Goal: Use online tool/utility

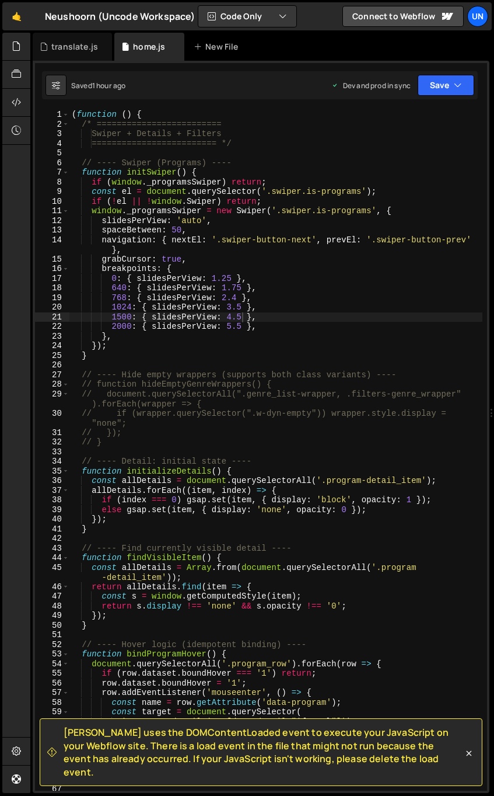
scroll to position [20188, 0]
click at [314, 403] on div "( function ( ) { /* ========================= Swiper + Details + Filters ======…" at bounding box center [275, 460] width 413 height 700
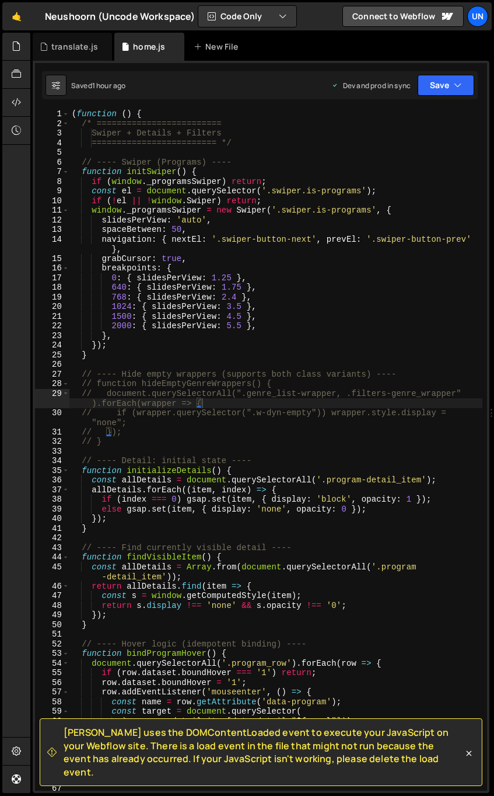
scroll to position [16, 0]
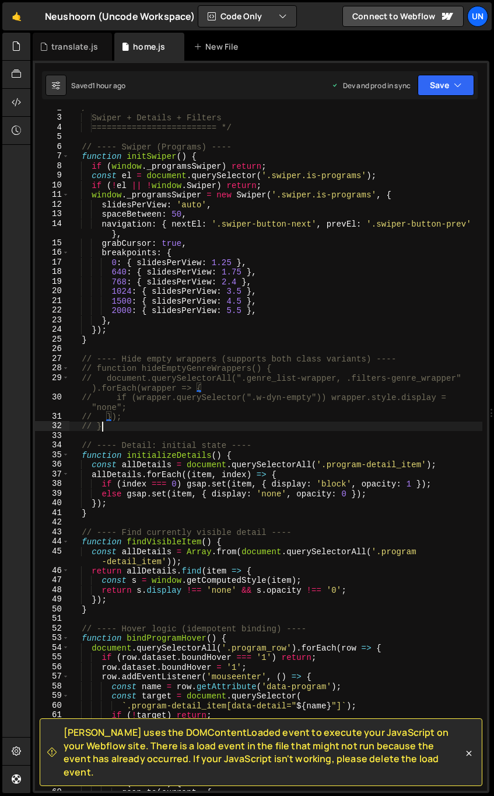
click at [159, 423] on div "/* ========================= Swiper + Details + Filters =======================…" at bounding box center [275, 453] width 413 height 700
click at [118, 427] on div "/* ========================= Swiper + Details + Filters =======================…" at bounding box center [275, 453] width 413 height 700
click at [162, 420] on div "/* ========================= Swiper + Details + Filters =======================…" at bounding box center [275, 453] width 413 height 700
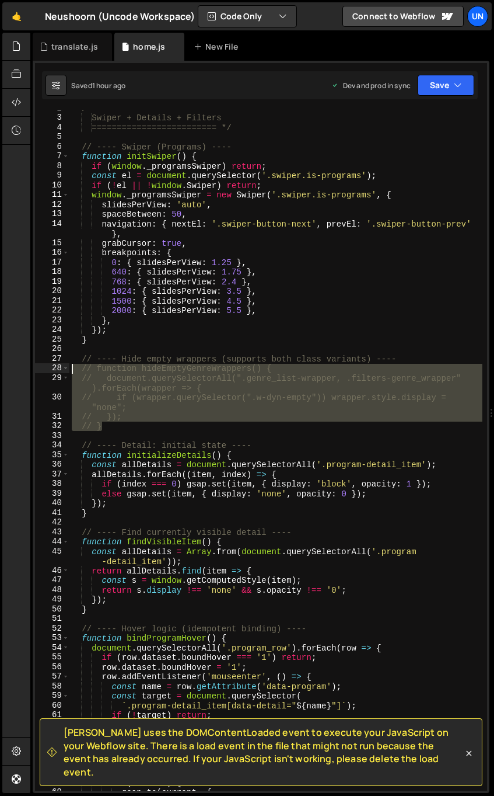
drag, startPoint x: 88, startPoint y: 405, endPoint x: 44, endPoint y: 363, distance: 61.1
click at [42, 363] on div "// }); 2 3 4 5 6 7 8 9 10 11 12 13 14 15 16 17 18 19 20 21 22 23 24 25 26 27 28…" at bounding box center [261, 450] width 452 height 681
type textarea "// ---- Hide empty wrappers (supports both class variants) ---- // function hid…"
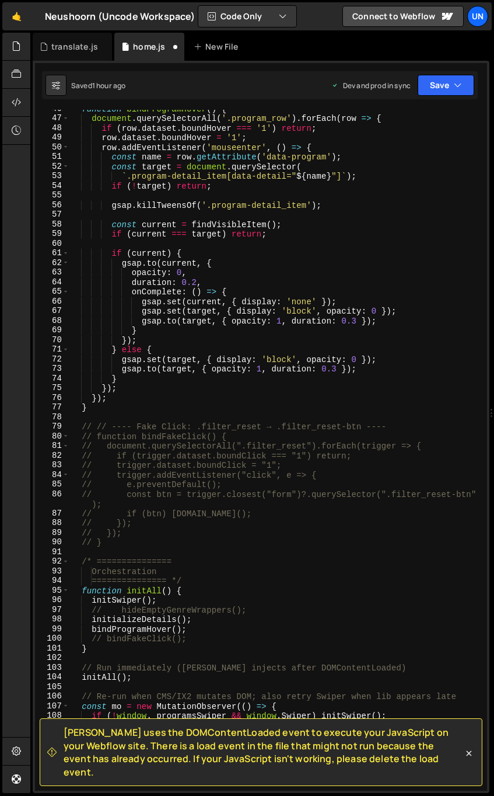
scroll to position [559, 0]
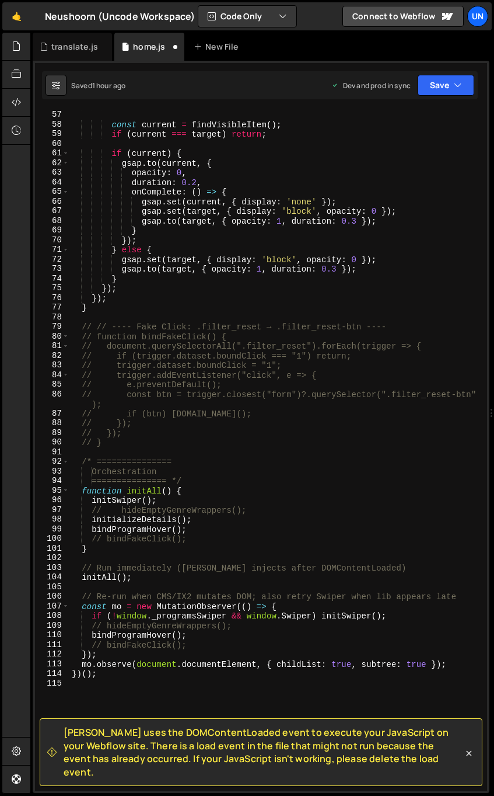
click at [185, 509] on div "gsap . killTweensOf ( '.program-detail_item' ) ; const current = findVisibleIte…" at bounding box center [275, 450] width 413 height 700
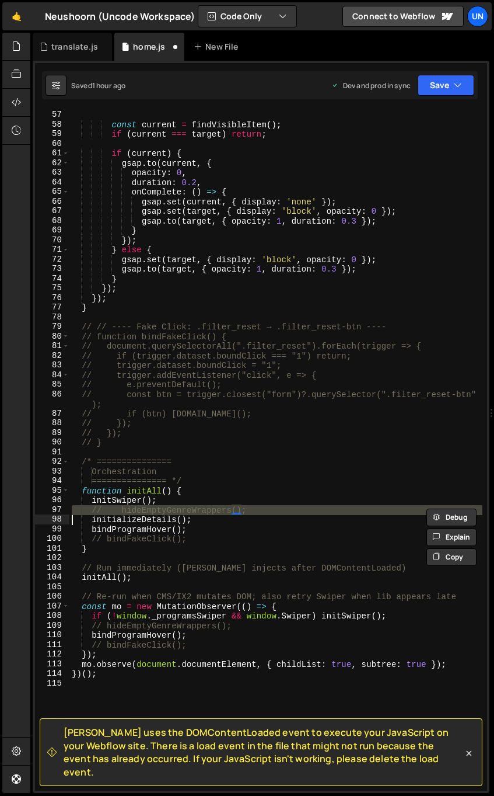
click at [185, 509] on div "gsap . killTweensOf ( '.program-detail_item' ) ; const current = findVisibleIte…" at bounding box center [275, 450] width 413 height 700
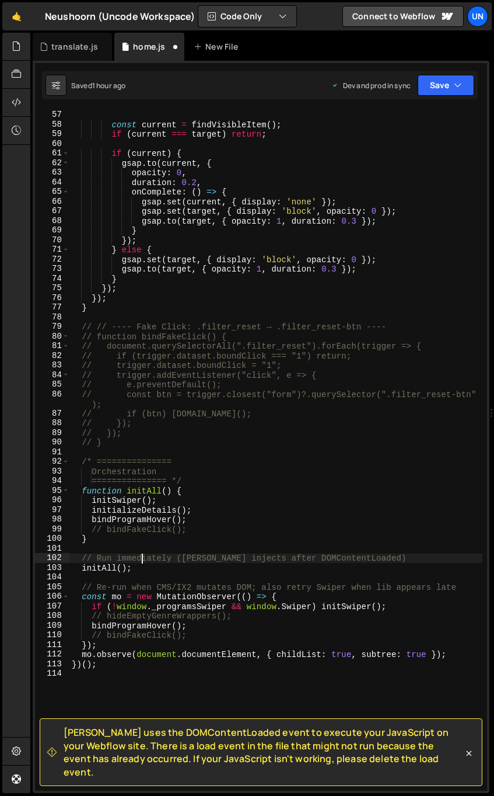
click at [142, 556] on div "gsap . killTweensOf ( '.program-detail_item' ) ; const current = findVisibleIte…" at bounding box center [275, 450] width 413 height 700
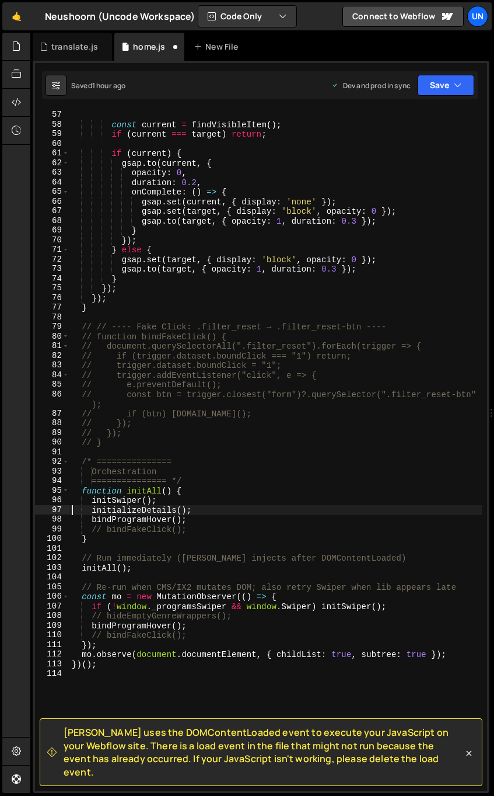
click at [161, 614] on div "gsap . killTweensOf ( '.program-detail_item' ) ; const current = findVisibleIte…" at bounding box center [275, 450] width 413 height 700
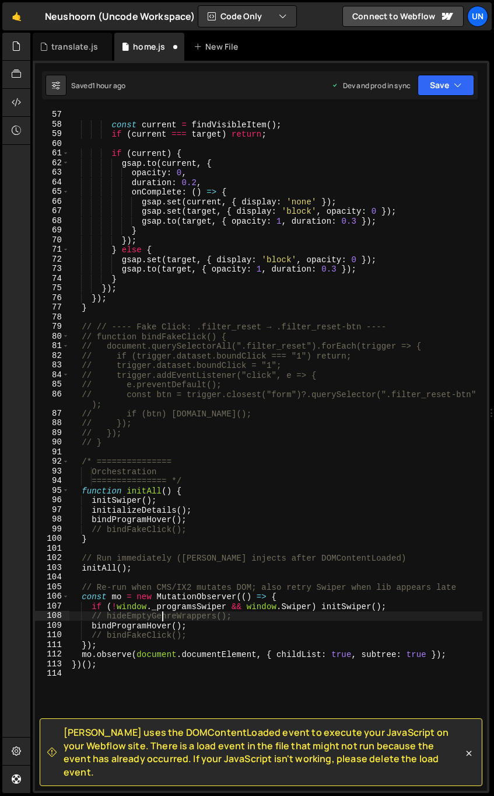
click at [161, 614] on div "gsap . killTweensOf ( '.program-detail_item' ) ; const current = findVisibleIte…" at bounding box center [275, 450] width 413 height 700
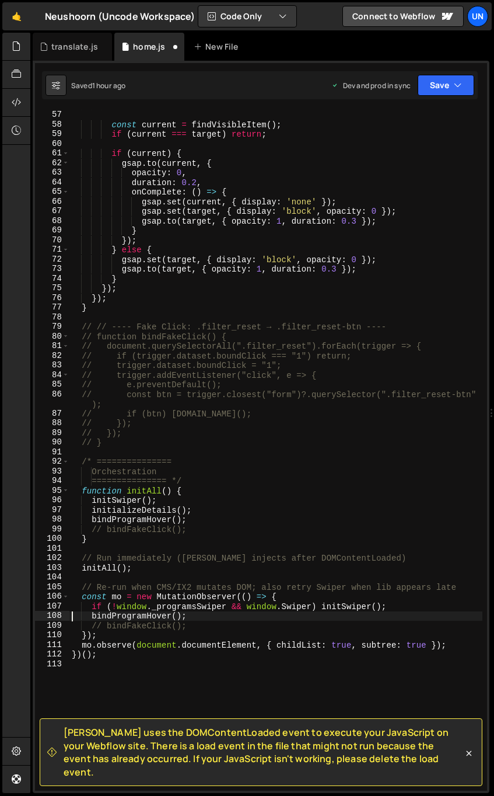
click at [147, 626] on div "gsap . killTweensOf ( '.program-detail_item' ) ; const current = findVisibleIte…" at bounding box center [275, 450] width 413 height 700
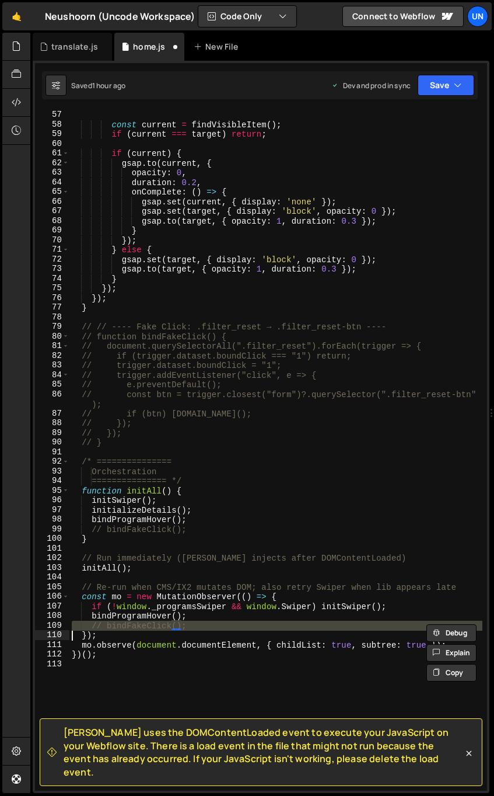
click at [147, 626] on div "gsap . killTweensOf ( '.program-detail_item' ) ; const current = findVisibleIte…" at bounding box center [275, 450] width 413 height 700
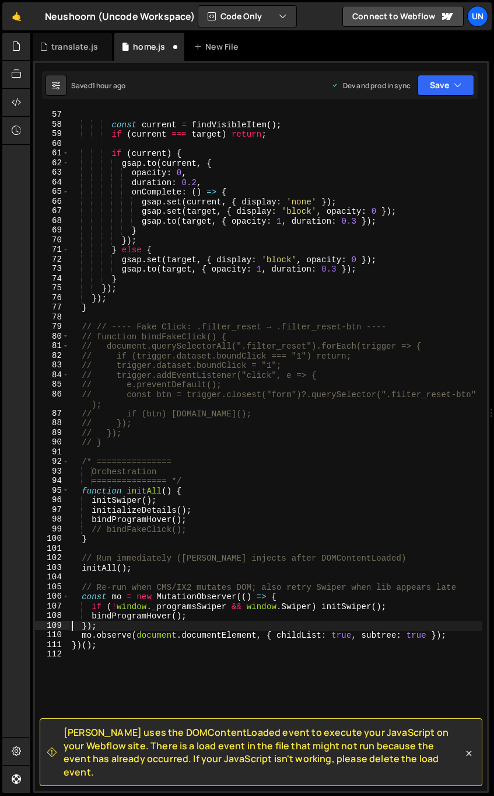
click at [142, 531] on div "gsap . killTweensOf ( '.program-detail_item' ) ; const current = findVisibleIte…" at bounding box center [275, 450] width 413 height 700
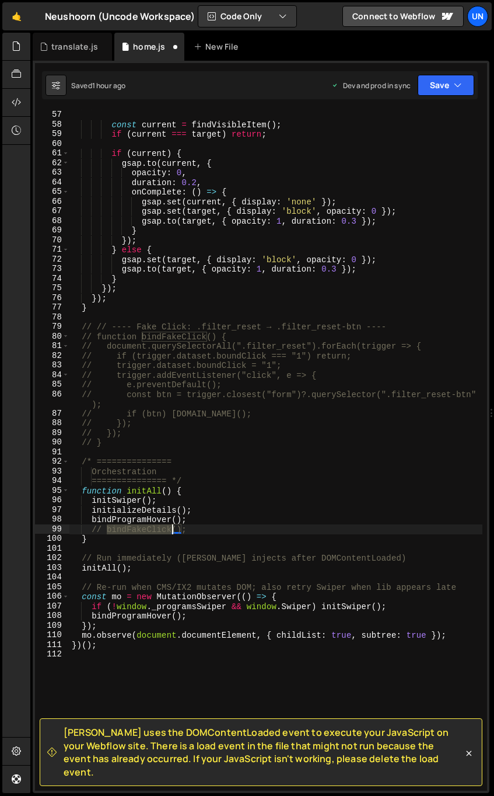
click at [142, 531] on div "gsap . killTweensOf ( '.program-detail_item' ) ; const current = findVisibleIte…" at bounding box center [275, 450] width 413 height 700
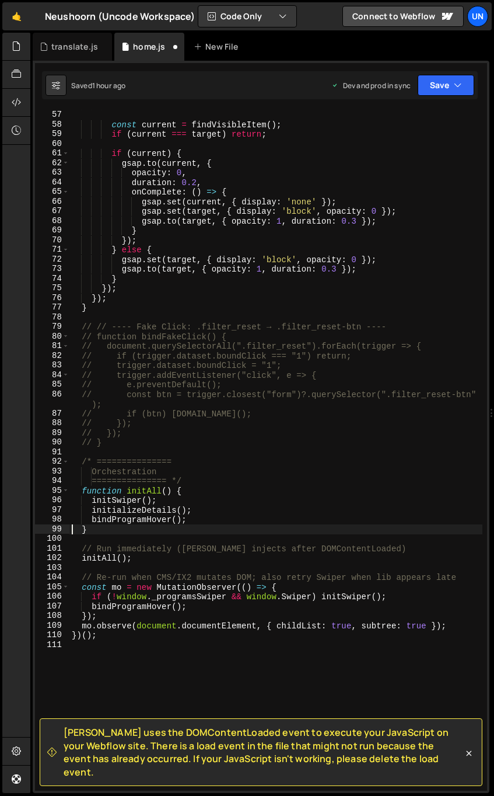
click at [177, 415] on div "gsap . killTweensOf ( '.program-detail_item' ) ; const current = findVisibleIte…" at bounding box center [275, 450] width 413 height 700
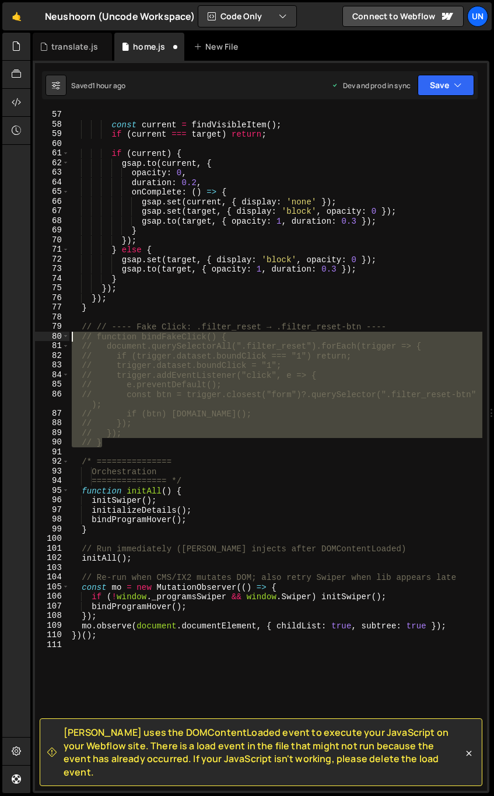
drag, startPoint x: 112, startPoint y: 445, endPoint x: 58, endPoint y: 319, distance: 137.6
click at [58, 319] on div "// if (btn) [DOMAIN_NAME](); 56 57 58 59 60 61 62 63 64 65 66 67 68 69 70 71 72…" at bounding box center [261, 450] width 452 height 681
type textarea "// // ---- Fake Click: .filter_reset → .filter_reset-btn ----"
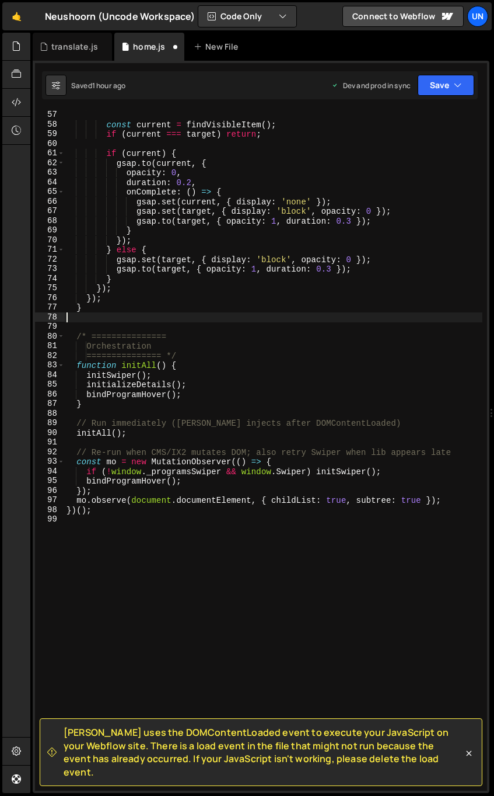
type textarea "}"
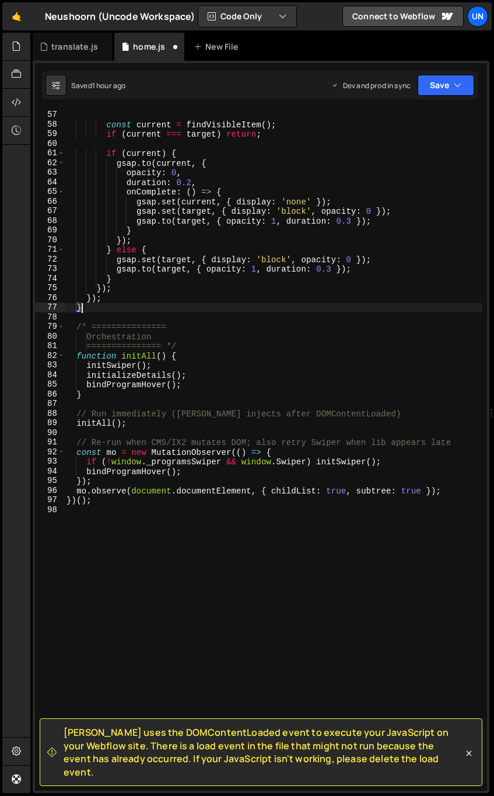
click at [166, 532] on div "gsap . killTweensOf ( '.program-detail_item' ) ; const current = findVisibleIte…" at bounding box center [273, 450] width 419 height 700
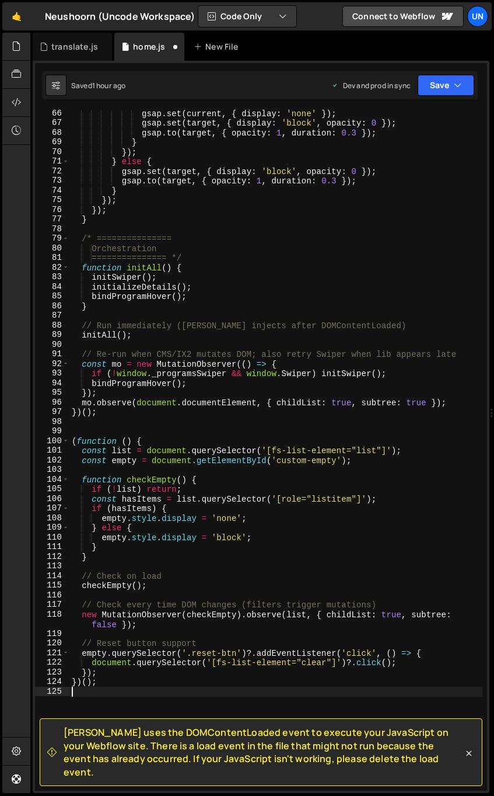
scroll to position [654, 0]
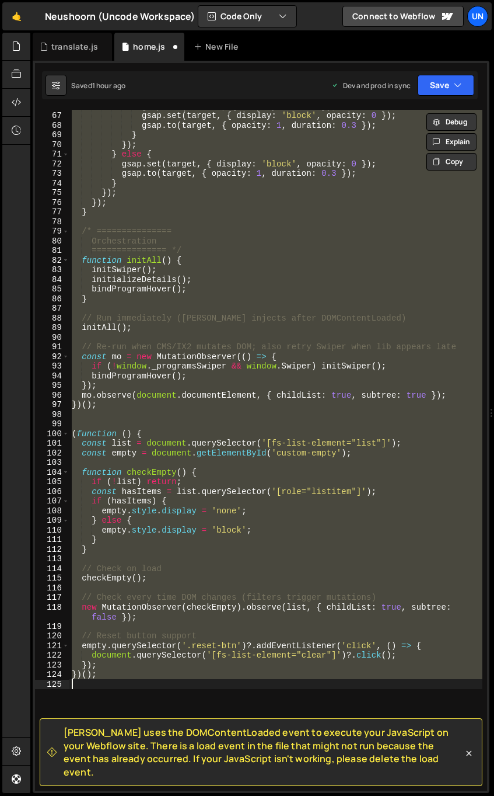
type textarea "})();"
click at [140, 426] on div "gsap . set ( current , { display : 'none' }) ; gsap . set ( target , { display …" at bounding box center [275, 450] width 413 height 681
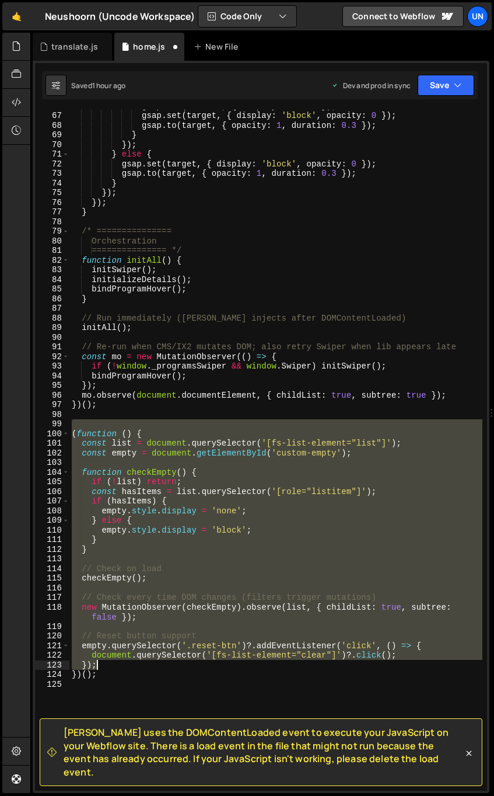
drag, startPoint x: 110, startPoint y: 422, endPoint x: 162, endPoint y: 664, distance: 247.3
click at [162, 664] on div "gsap . set ( current , { display : 'none' }) ; gsap . set ( target , { display …" at bounding box center [275, 451] width 413 height 700
type textarea "document.querySelector('[fs-list-element="clear"]')?.click(); });"
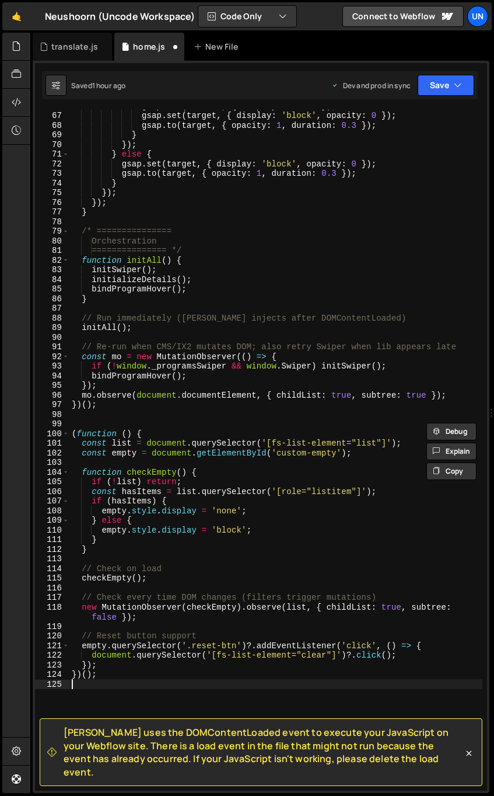
click at [135, 681] on div "gsap . set ( current , { display : 'none' }) ; gsap . set ( target , { display …" at bounding box center [275, 451] width 413 height 700
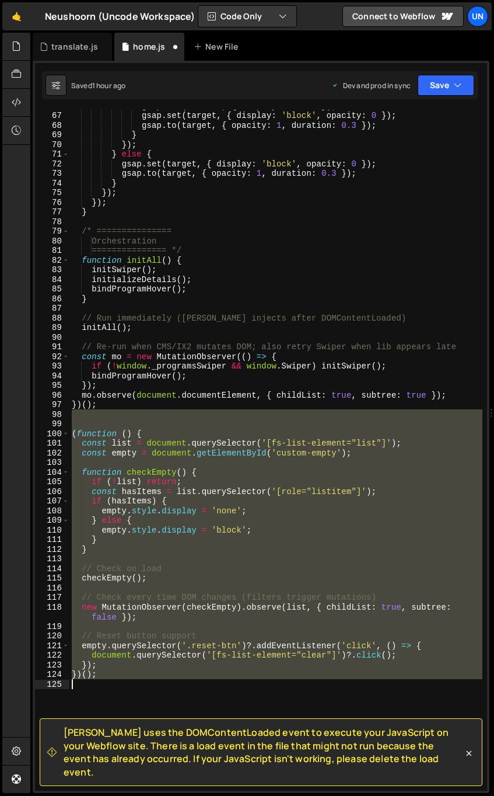
drag, startPoint x: 95, startPoint y: 418, endPoint x: 149, endPoint y: 643, distance: 231.4
click at [151, 707] on div "gsap . set ( current , { display : 'none' }) ; gsap . set ( target , { display …" at bounding box center [275, 451] width 413 height 700
click at [144, 380] on div "gsap . set ( current , { display : 'none' }) ; gsap . set ( target , { display …" at bounding box center [275, 451] width 413 height 700
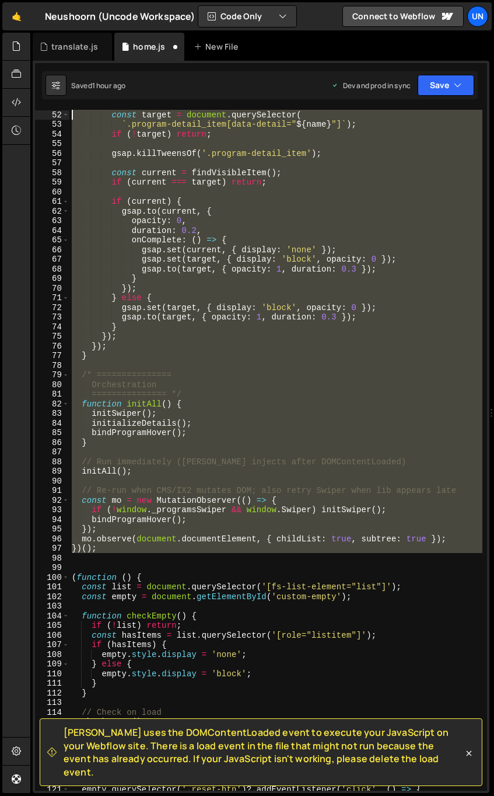
scroll to position [0, 0]
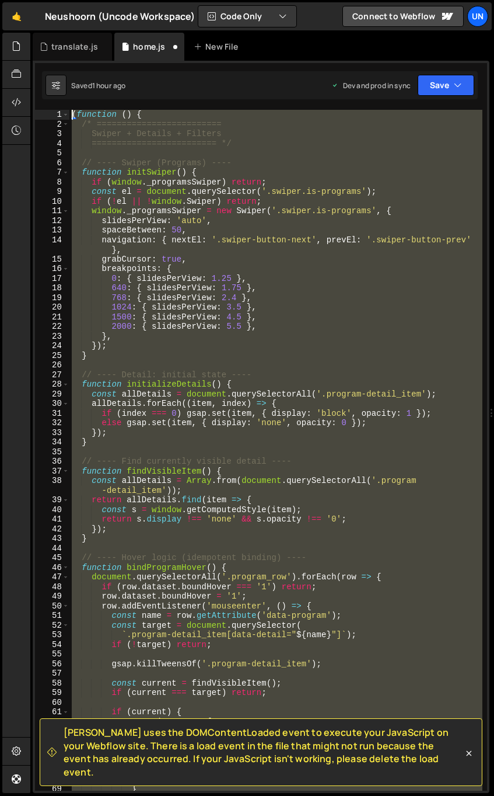
drag, startPoint x: 65, startPoint y: 189, endPoint x: -12, endPoint y: -39, distance: 240.4
click at [0, 0] on html "Projects [GEOGRAPHIC_DATA] Blog Un Projects Your Teams Invite team member Accou…" at bounding box center [247, 398] width 494 height 796
type textarea "(function () { /* ========================="
click at [313, 369] on div "( function ( ) { /* ========================= Swiper + Details + Filters ======…" at bounding box center [275, 450] width 413 height 681
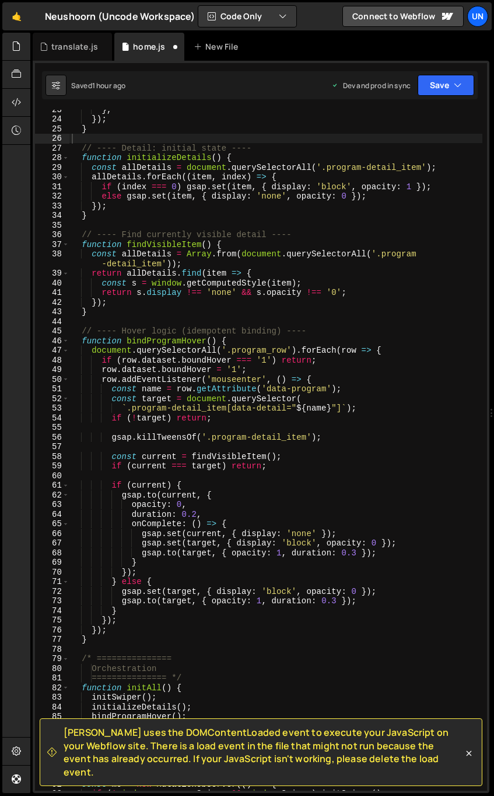
click at [253, 338] on div "} , }) ; } // ---- Detail: initial state ---- function initializeDetails ( ) { …" at bounding box center [275, 455] width 413 height 700
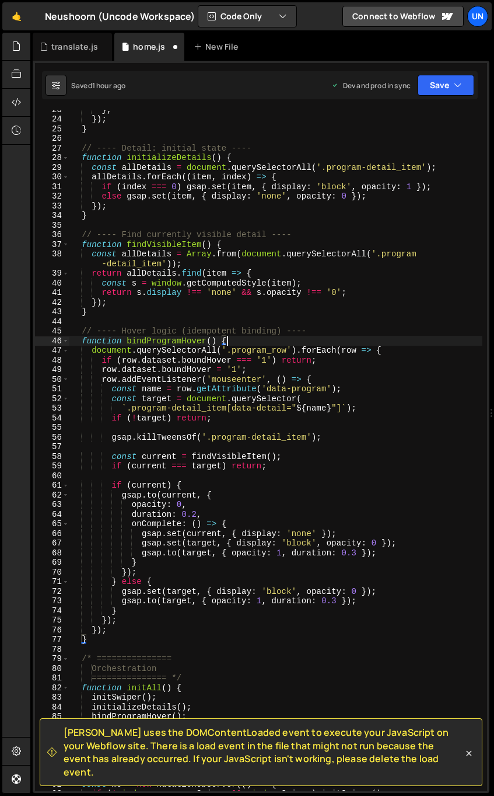
type textarea "})();"
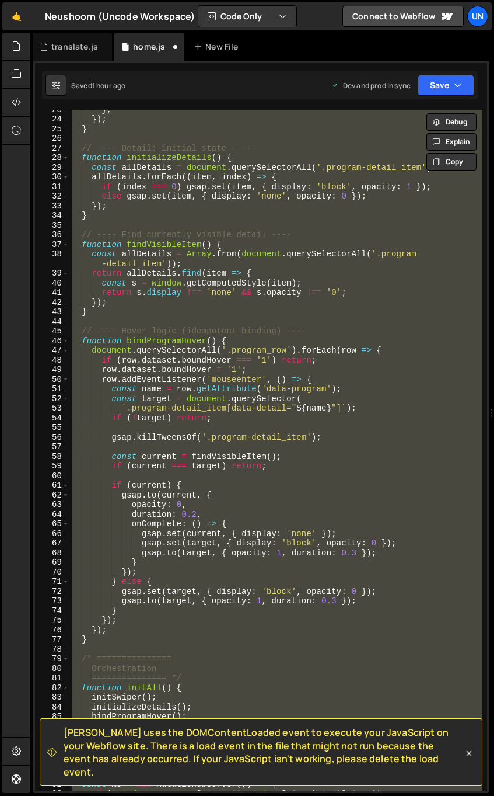
paste textarea
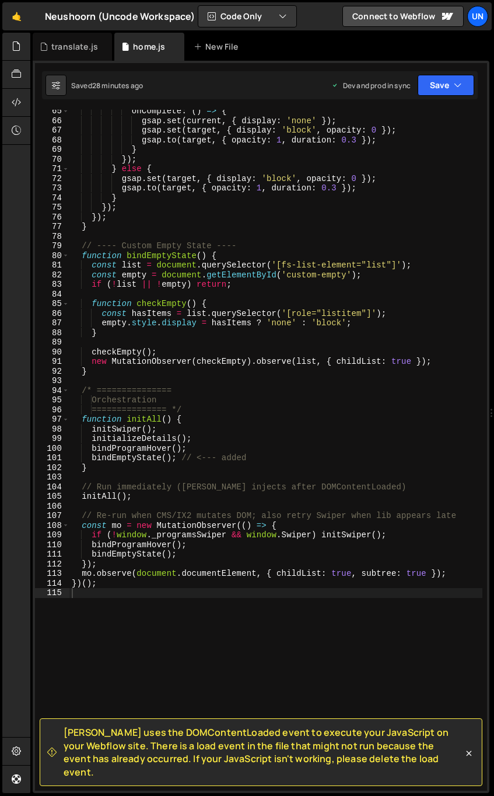
scroll to position [782, 0]
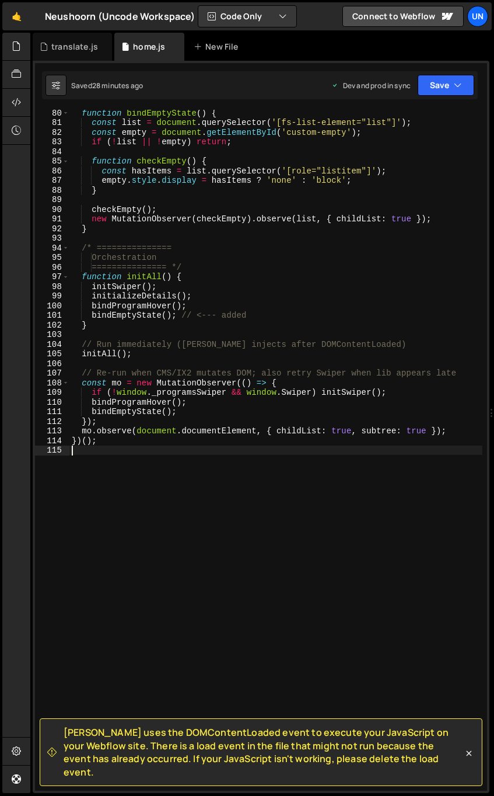
click at [158, 465] on div "function bindEmptyState ( ) { const list = document . querySelector ( '[fs-list…" at bounding box center [275, 458] width 413 height 700
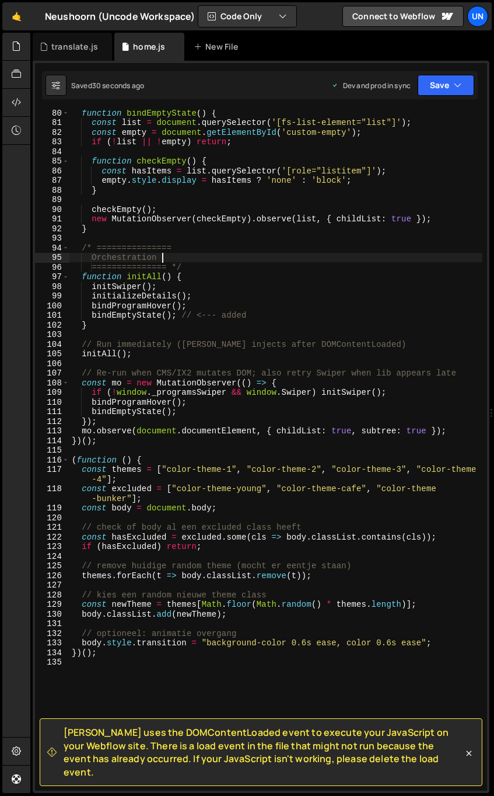
click at [240, 258] on div "function bindEmptyState ( ) { const list = document . querySelector ( '[fs-list…" at bounding box center [275, 458] width 413 height 700
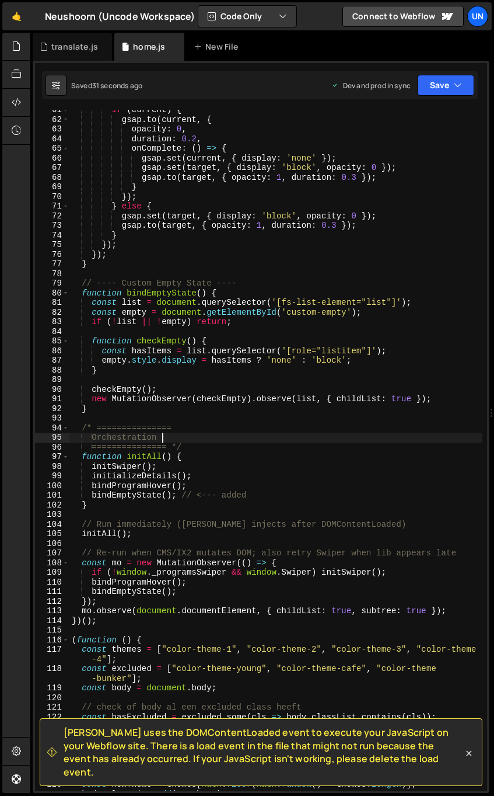
scroll to position [603, 0]
click at [246, 360] on div "if ( current ) { gsap . to ( current , { opacity : 0 , duration : 0.2 , onCompl…" at bounding box center [275, 454] width 413 height 700
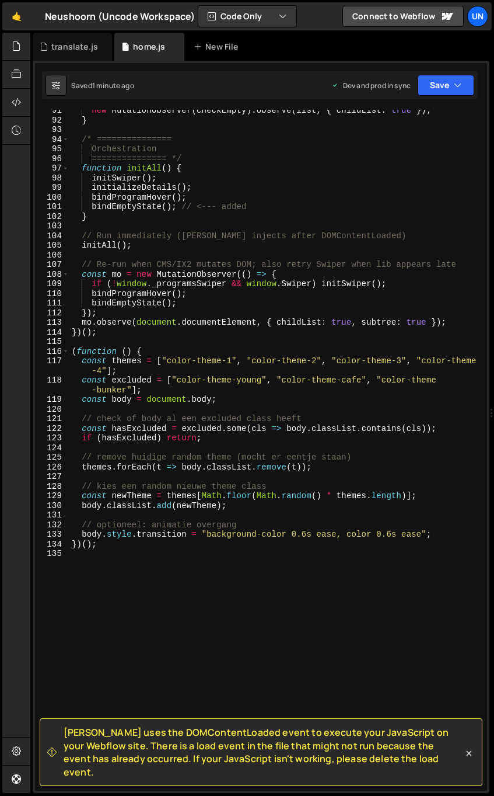
type textarea "})();"
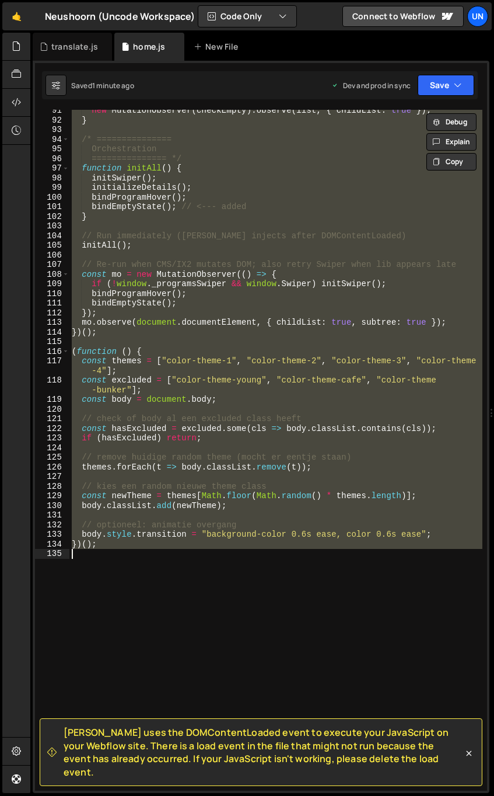
paste textarea
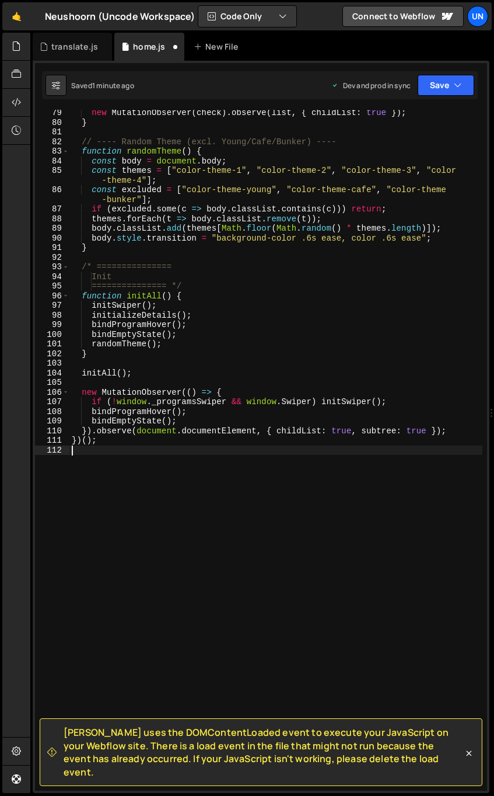
scroll to position [772, 0]
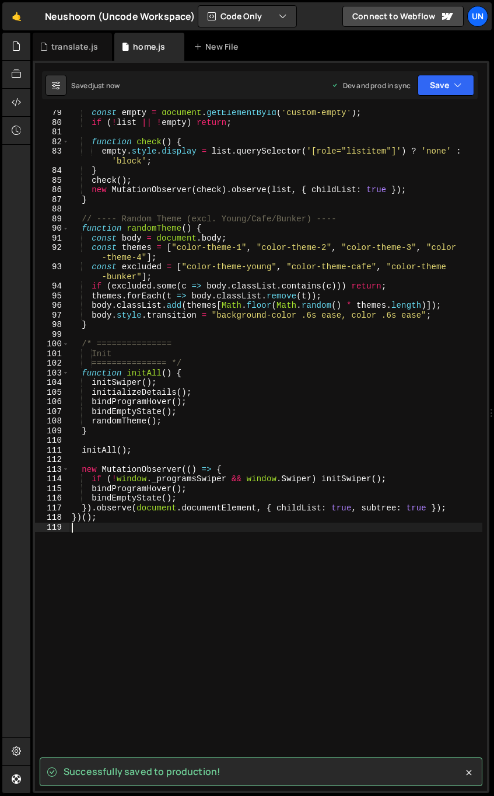
click at [191, 565] on div "const empty = document . getElementById ( 'custom-empty' ) ; if ( ! list || ! e…" at bounding box center [275, 458] width 413 height 700
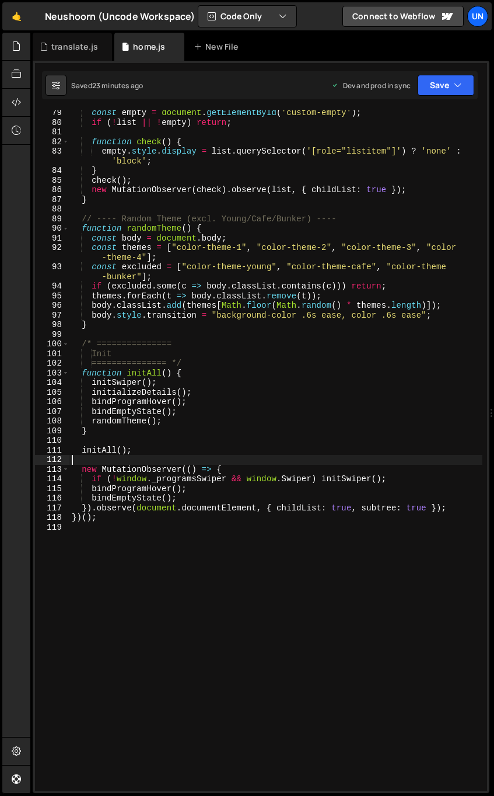
click at [204, 455] on div "const empty = document . getElementById ( 'custom-empty' ) ; if ( ! list || ! e…" at bounding box center [275, 458] width 413 height 700
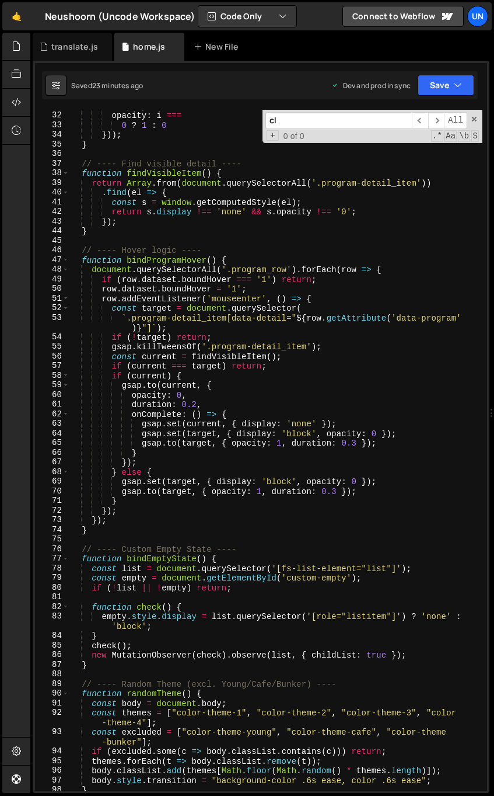
scroll to position [835, 0]
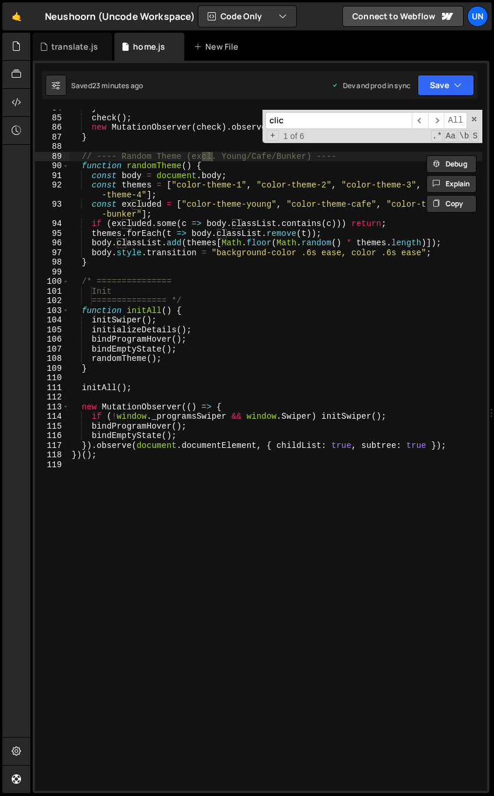
type input "click"
click at [281, 422] on div "} check ( ) ; new MutationObserver ( check ) . observe ( list , { childList : t…" at bounding box center [275, 453] width 413 height 700
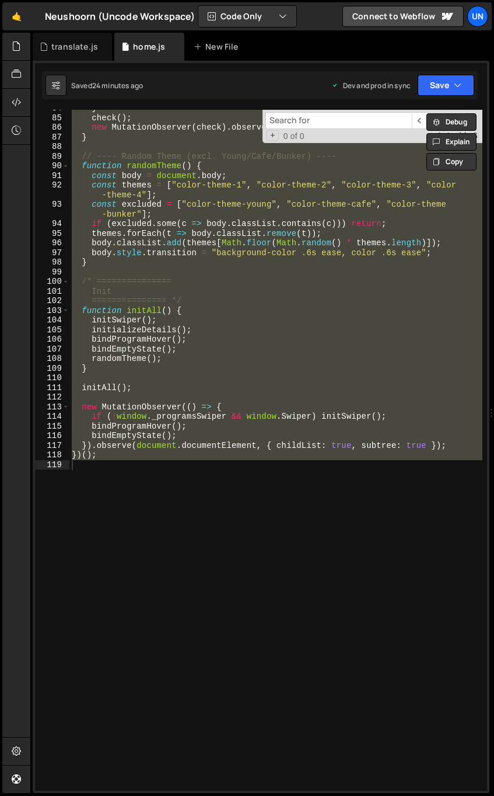
click at [158, 408] on div "} check ( ) ; new MutationObserver ( check ) . observe ( list , { childList : t…" at bounding box center [275, 450] width 413 height 681
type textarea "new MutationObserver(() => {"
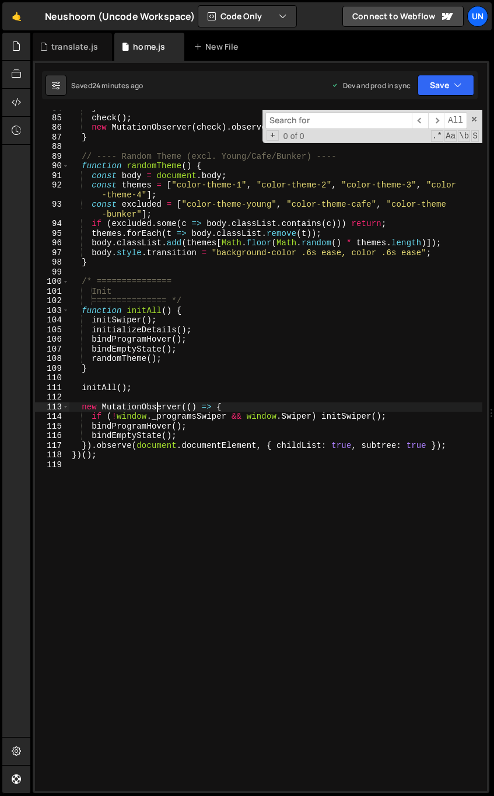
click at [127, 377] on div "} check ( ) ; new MutationObserver ( check ) . observe ( list , { childList : t…" at bounding box center [275, 453] width 413 height 700
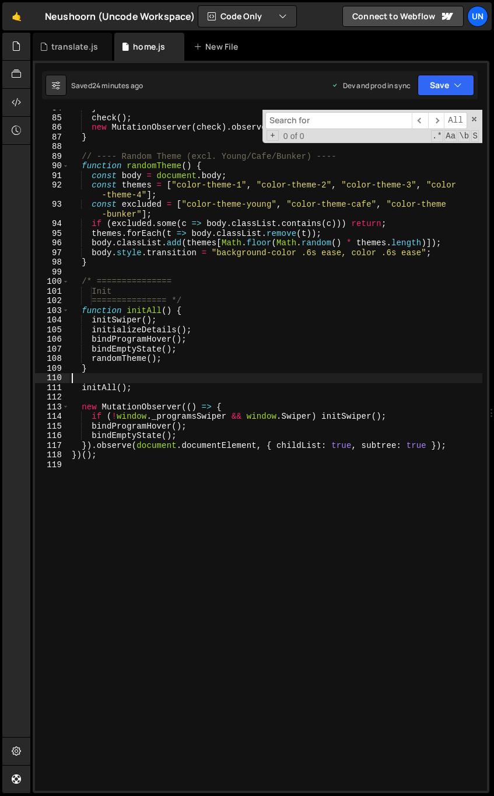
click at [127, 371] on div "} check ( ) ; new MutationObserver ( check ) . observe ( list , { childList : t…" at bounding box center [275, 453] width 413 height 700
type textarea "}"
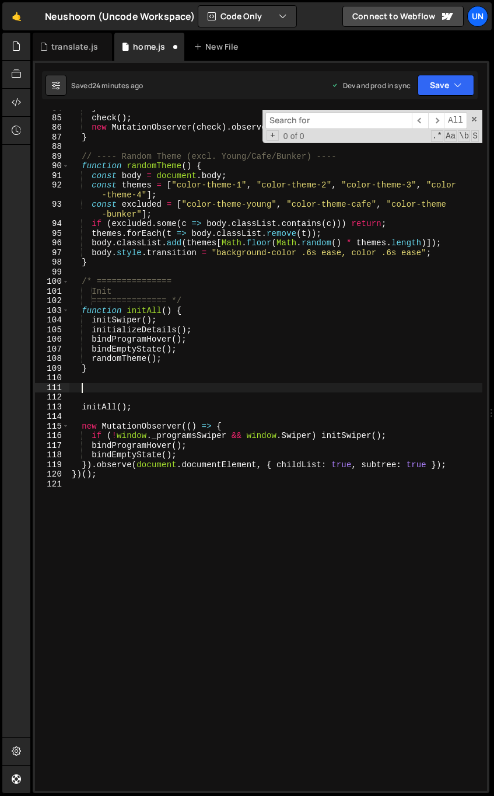
paste textarea "}"
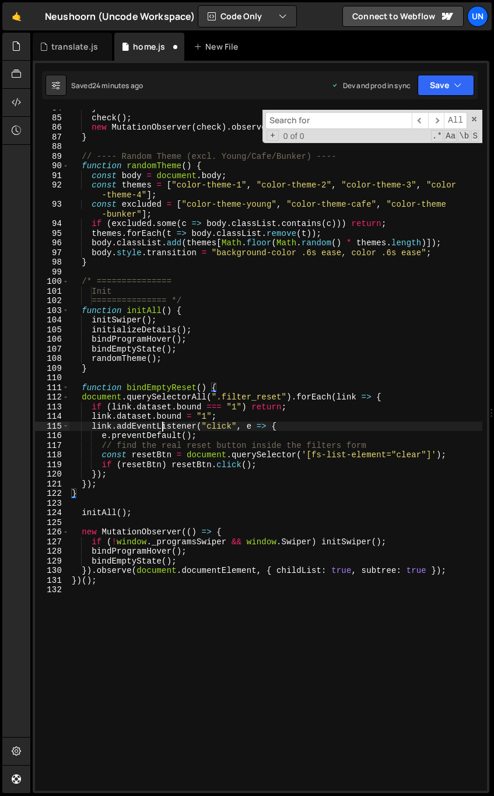
click at [160, 430] on div "} check ( ) ; new MutationObserver ( check ) . observe ( list , { childList : t…" at bounding box center [275, 453] width 413 height 700
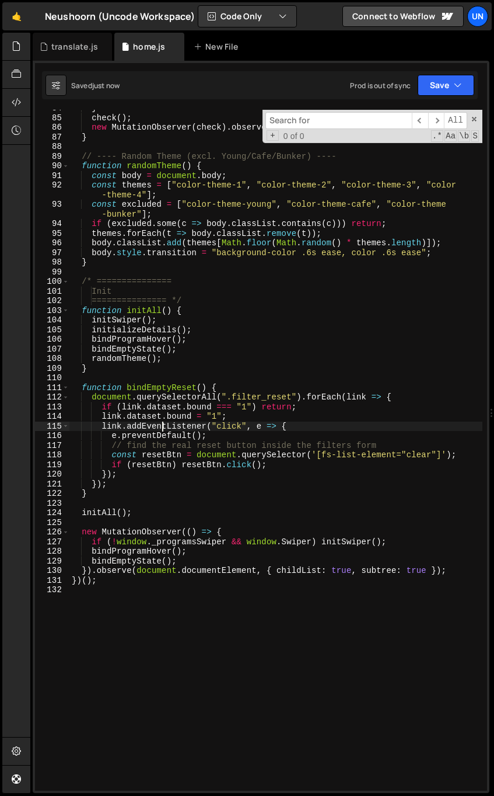
click at [141, 494] on div "} check ( ) ; new MutationObserver ( check ) . observe ( list , { childList : t…" at bounding box center [275, 453] width 413 height 700
type textarea "}"
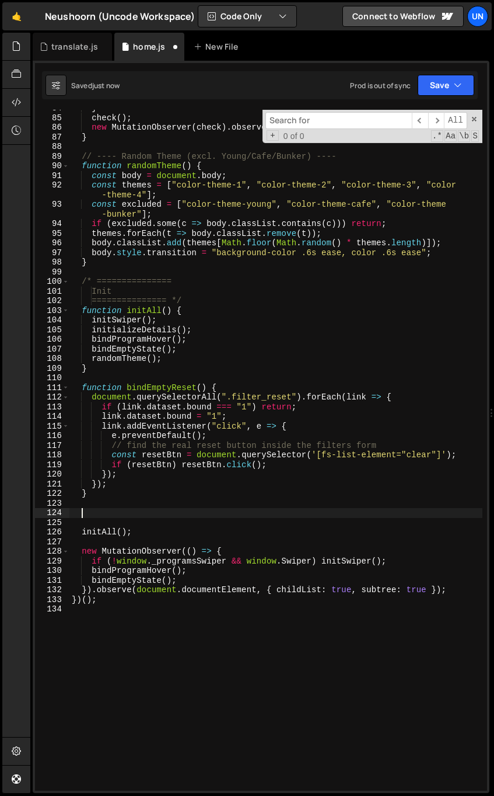
scroll to position [0, 0]
click at [201, 477] on div "} check ( ) ; new MutationObserver ( check ) . observe ( list , { childList : t…" at bounding box center [275, 453] width 413 height 700
type textarea "});"
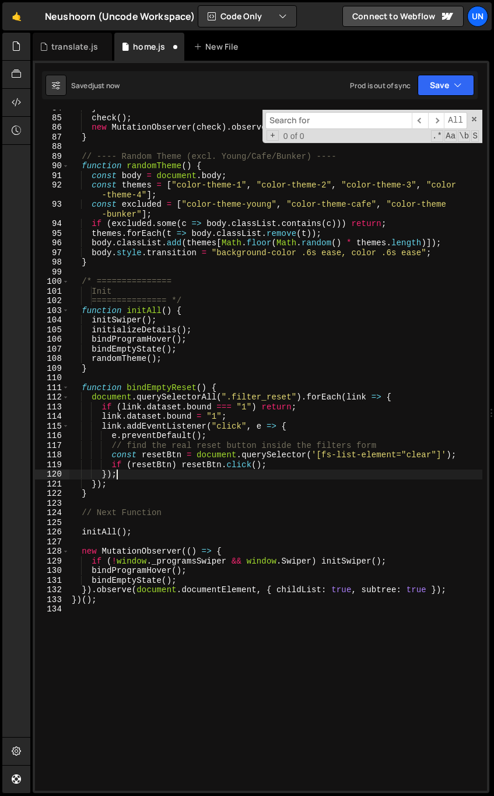
scroll to position [0, 2]
click at [201, 506] on div "} check ( ) ; new MutationObserver ( check ) . observe ( list , { childList : t…" at bounding box center [275, 453] width 413 height 700
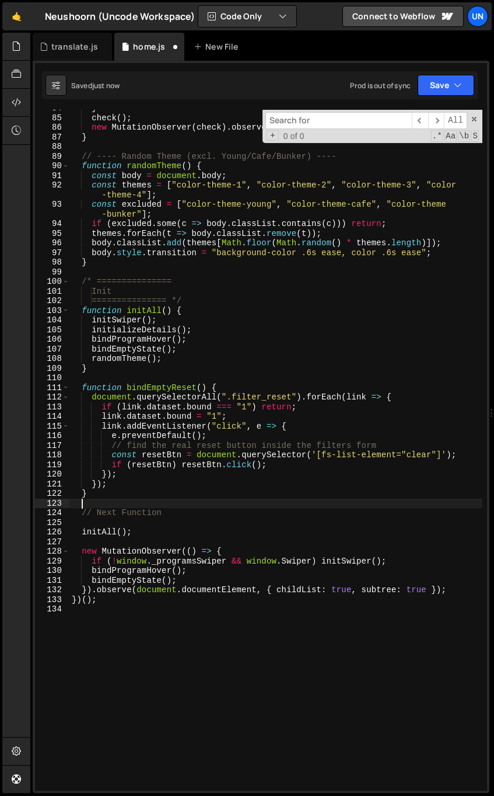
scroll to position [0, 0]
click at [189, 512] on div "} check ( ) ; new MutationObserver ( check ) . observe ( list , { childList : t…" at bounding box center [275, 453] width 413 height 700
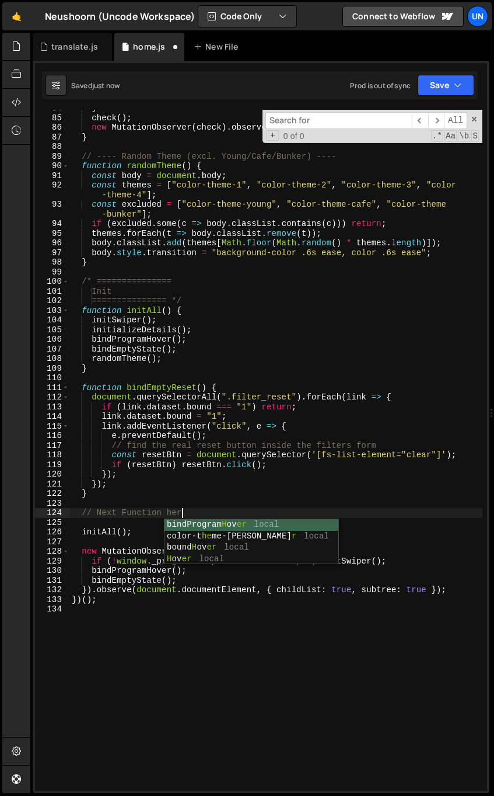
scroll to position [0, 7]
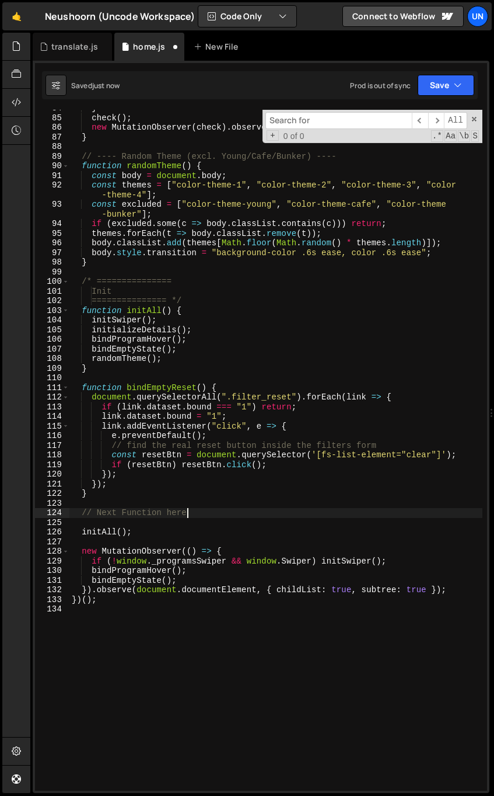
click at [162, 383] on div "} check ( ) ; new MutationObserver ( check ) . observe ( list , { childList : t…" at bounding box center [275, 453] width 413 height 700
type textarea "function bindEmptyReset() {"
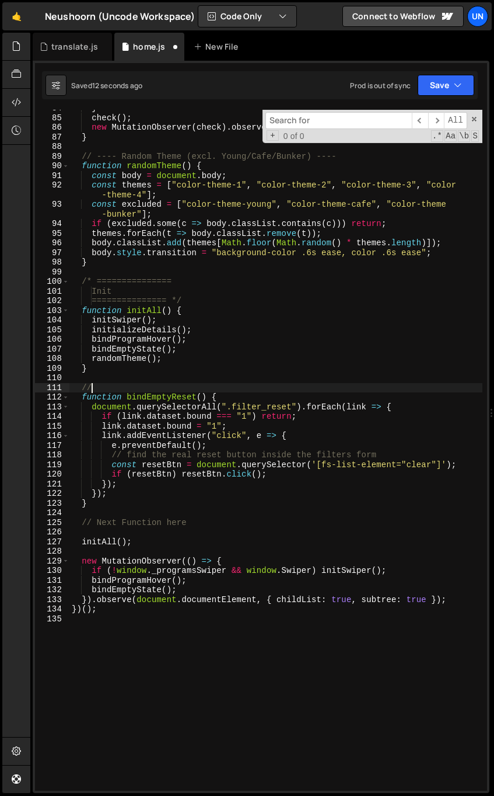
scroll to position [0, 1]
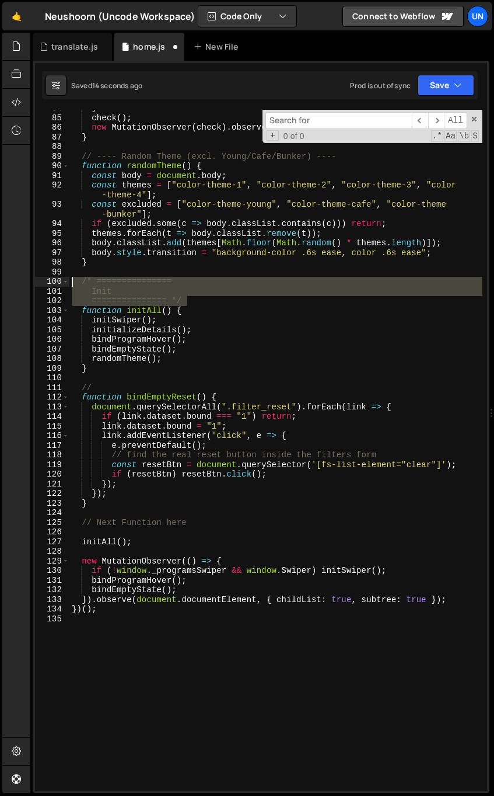
drag, startPoint x: 191, startPoint y: 302, endPoint x: 22, endPoint y: 288, distance: 169.9
click at [20, 279] on div "Hold on a sec... Are you certain you wish to leave this page? Any changes you'v…" at bounding box center [247, 398] width 494 height 796
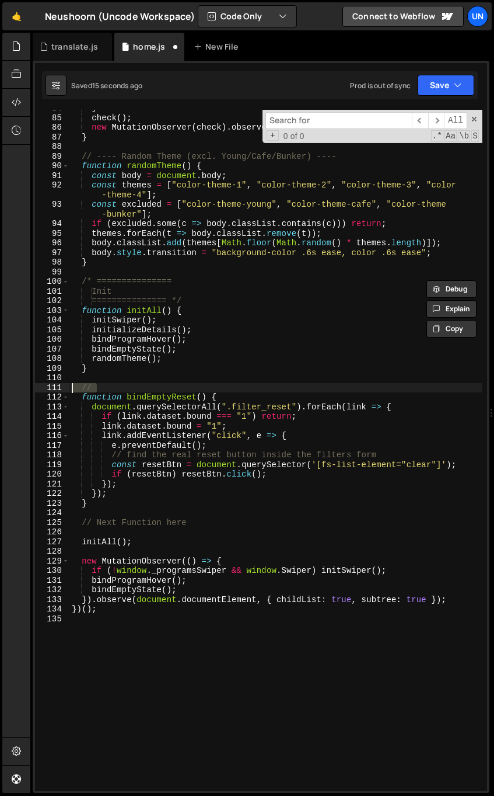
drag, startPoint x: 93, startPoint y: 391, endPoint x: 25, endPoint y: 390, distance: 68.3
click at [25, 390] on div "Hold on a sec... Are you certain you wish to leave this page? Any changes you'v…" at bounding box center [247, 398] width 494 height 796
paste textarea "=============== */"
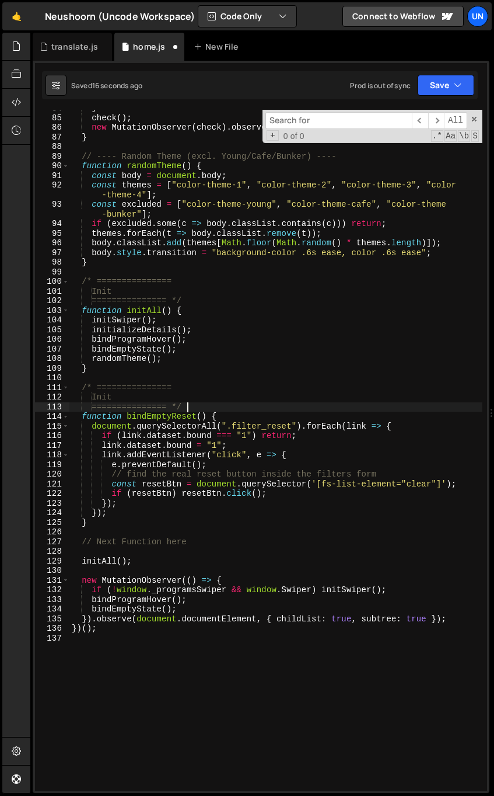
click at [152, 398] on div "} check ( ) ; new MutationObserver ( check ) . observe ( list , { childList : t…" at bounding box center [275, 453] width 413 height 700
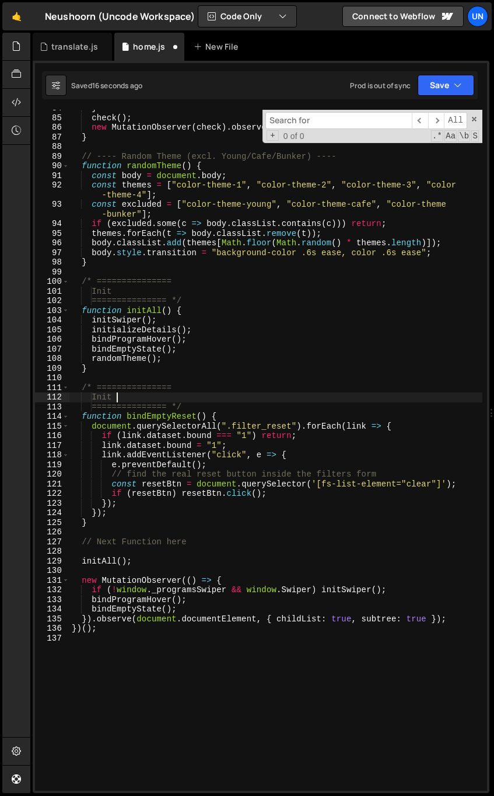
click at [122, 397] on div "} check ( ) ; new MutationObserver ( check ) . observe ( list , { childList : t…" at bounding box center [275, 453] width 413 height 700
type textarea "I"
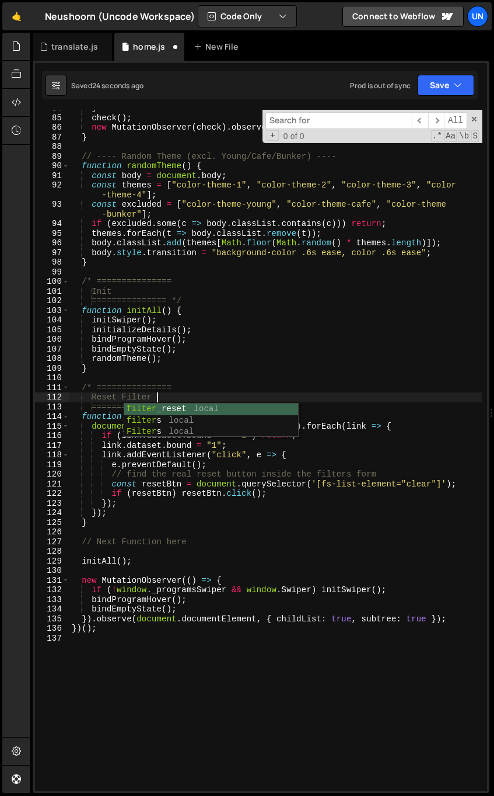
scroll to position [0, 5]
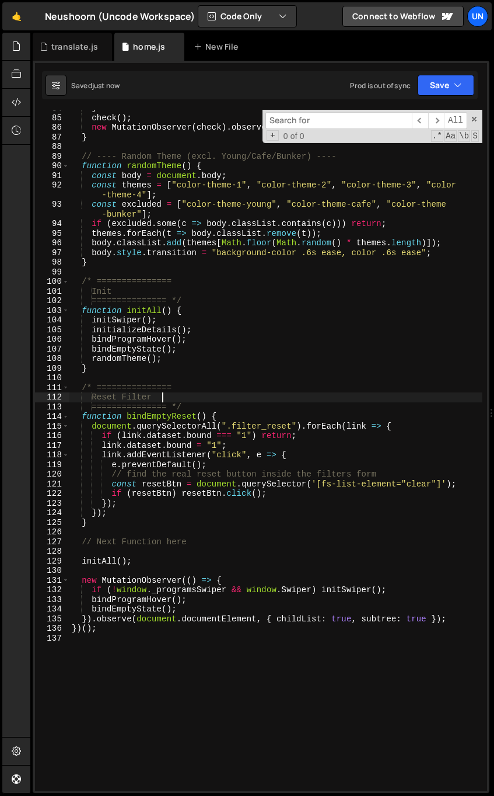
click at [149, 451] on div "} check ( ) ; new MutationObserver ( check ) . observe ( list , { childList : t…" at bounding box center [275, 453] width 413 height 700
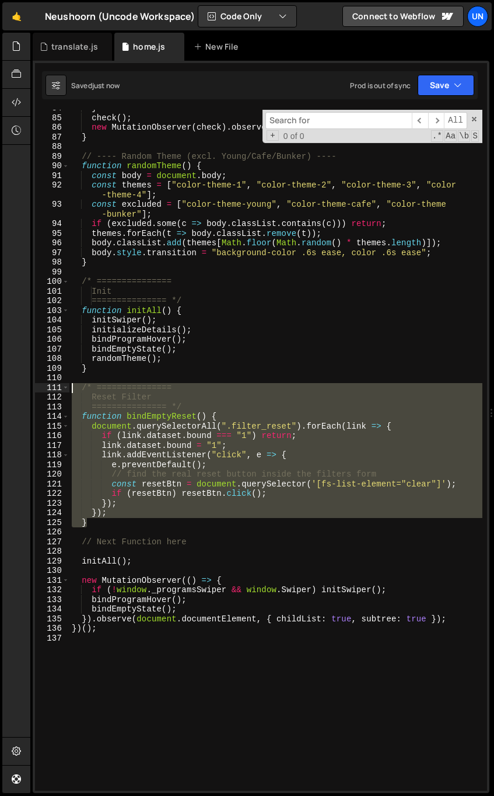
drag, startPoint x: 114, startPoint y: 520, endPoint x: 5, endPoint y: 385, distance: 174.3
click at [5, 385] on div "Hold on a sec... Are you certain you wish to leave this page? Any changes you'v…" at bounding box center [247, 398] width 494 height 796
type textarea "/* =============== Reset Filter"
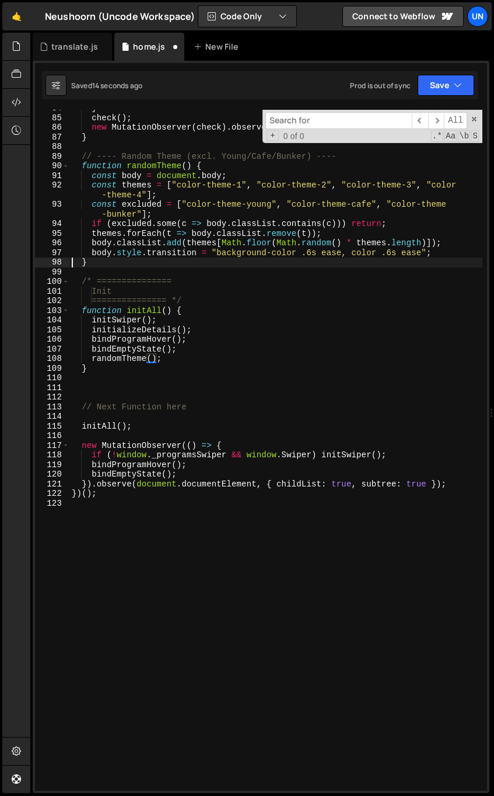
click at [73, 265] on div "} check ( ) ; new MutationObserver ( check ) . observe ( list , { childList : t…" at bounding box center [275, 453] width 413 height 700
type textarea "}"
paste textarea "}"
type textarea "}"
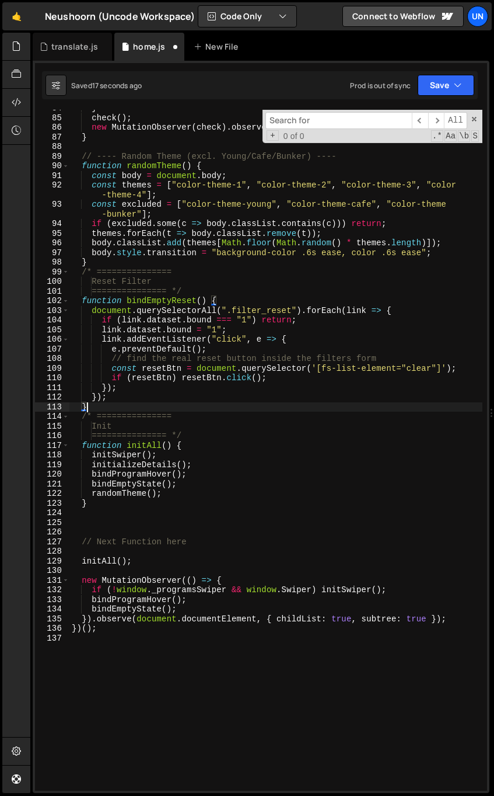
click at [105, 266] on div "} check ( ) ; new MutationObserver ( check ) . observe ( list , { childList : t…" at bounding box center [275, 453] width 413 height 700
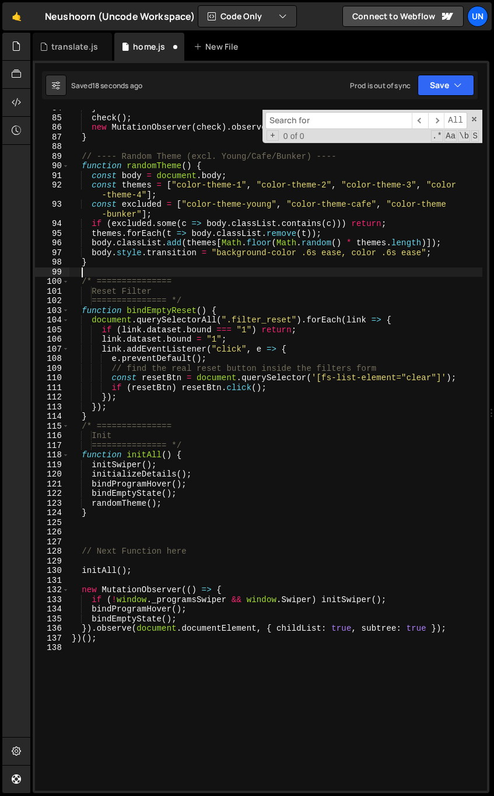
click at [124, 274] on div "} check ( ) ; new MutationObserver ( check ) . observe ( list , { childList : t…" at bounding box center [275, 453] width 413 height 700
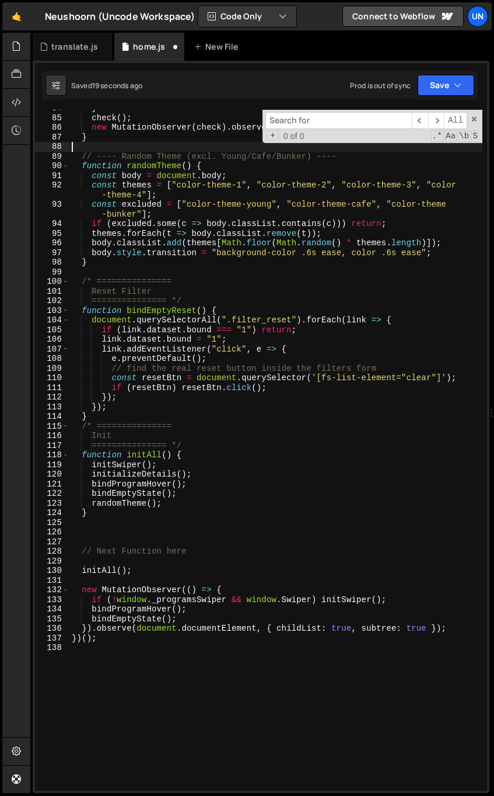
click at [148, 148] on div "} check ( ) ; new MutationObserver ( check ) . observe ( list , { childList : t…" at bounding box center [275, 453] width 413 height 700
click at [144, 155] on div "} check ( ) ; new MutationObserver ( check ) . observe ( list , { childList : t…" at bounding box center [275, 453] width 413 height 700
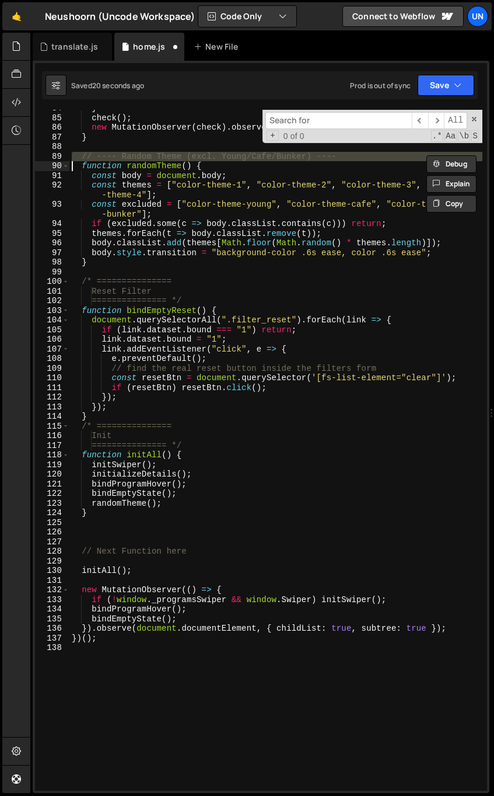
click at [144, 155] on div "} check ( ) ; new MutationObserver ( check ) . observe ( list , { childList : t…" at bounding box center [275, 453] width 413 height 700
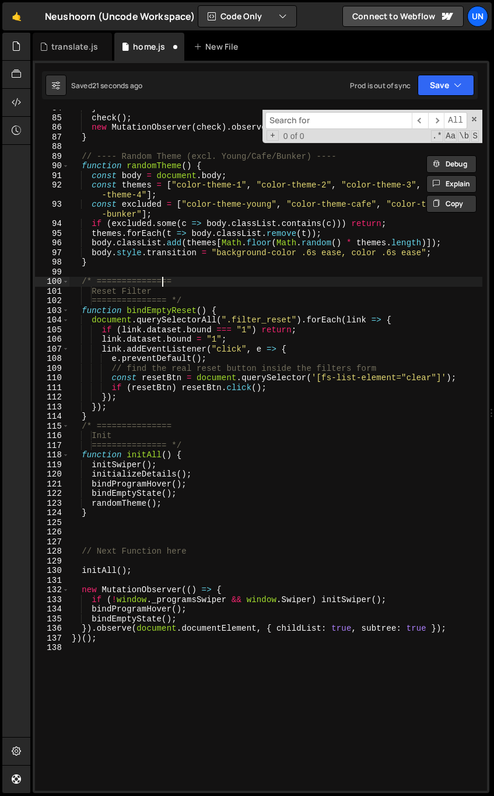
click at [160, 283] on div "} check ( ) ; new MutationObserver ( check ) . observe ( list , { childList : t…" at bounding box center [275, 453] width 413 height 700
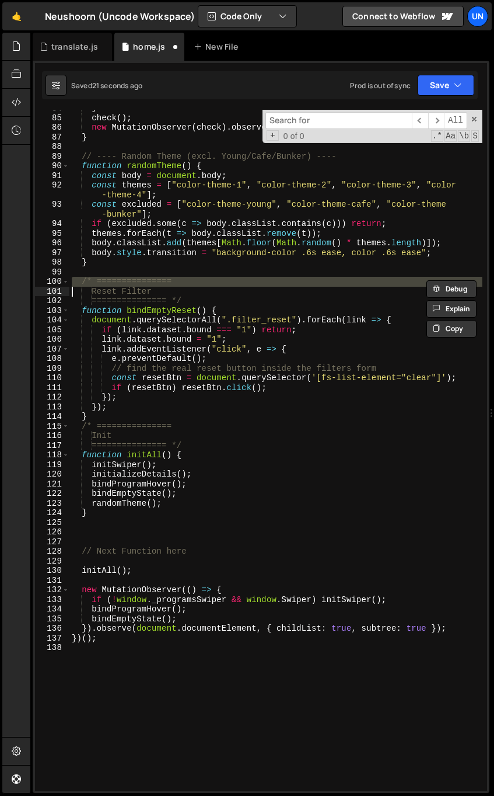
click at [160, 283] on div "} check ( ) ; new MutationObserver ( check ) . observe ( list , { childList : t…" at bounding box center [275, 453] width 413 height 700
paste textarea
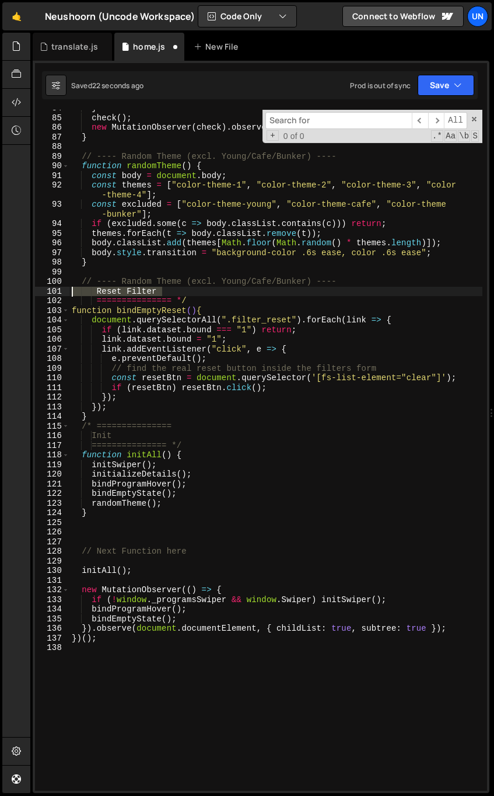
drag, startPoint x: 104, startPoint y: 290, endPoint x: 29, endPoint y: 290, distance: 75.3
click at [27, 290] on div "Hold on a sec... Are you certain you wish to leave this page? Any changes you'v…" at bounding box center [247, 398] width 494 height 796
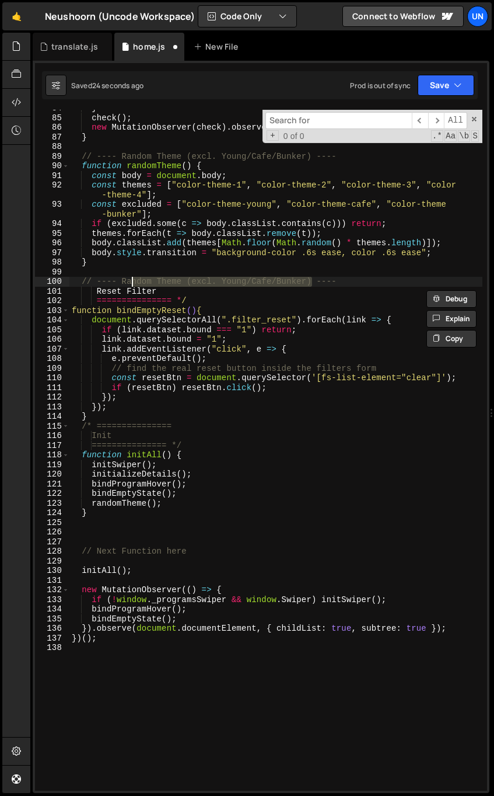
drag, startPoint x: 311, startPoint y: 279, endPoint x: 124, endPoint y: 279, distance: 186.2
click at [124, 279] on div "} check ( ) ; new MutationObserver ( check ) . observe ( list , { childList : t…" at bounding box center [275, 453] width 413 height 700
paste textarea "Reset Filter"
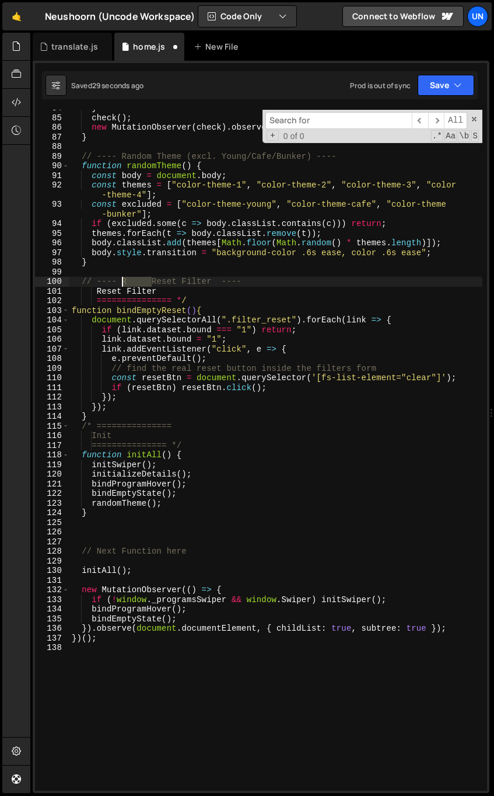
drag, startPoint x: 152, startPoint y: 281, endPoint x: 123, endPoint y: 283, distance: 29.8
click at [123, 283] on div "} check ( ) ; new MutationObserver ( check ) . observe ( list , { childList : t…" at bounding box center [275, 453] width 413 height 700
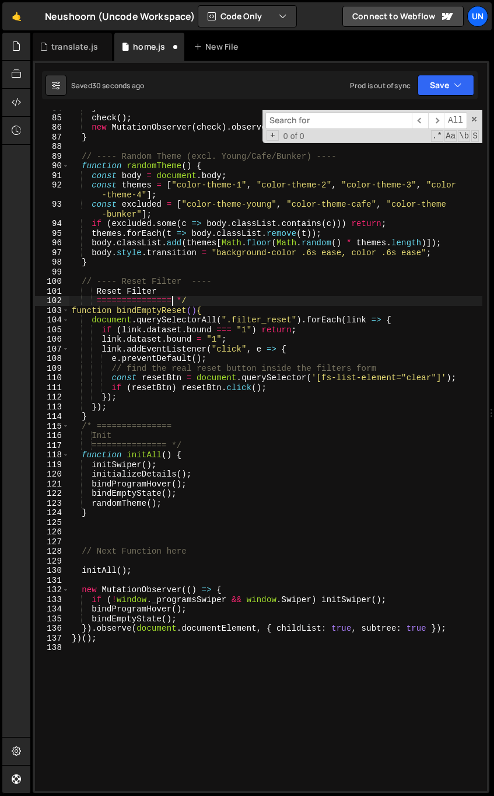
click at [173, 296] on div "} check ( ) ; new MutationObserver ( check ) . observe ( list , { childList : t…" at bounding box center [275, 453] width 413 height 700
click at [201, 295] on div "} check ( ) ; new MutationObserver ( check ) . observe ( list , { childList : t…" at bounding box center [275, 453] width 413 height 700
type textarea "Reset Filter"
drag, startPoint x: 113, startPoint y: 290, endPoint x: -12, endPoint y: 288, distance: 125.0
click at [0, 288] on html "Projects [GEOGRAPHIC_DATA] Blog Un Projects Your Teams Invite team member Accou…" at bounding box center [247, 398] width 494 height 796
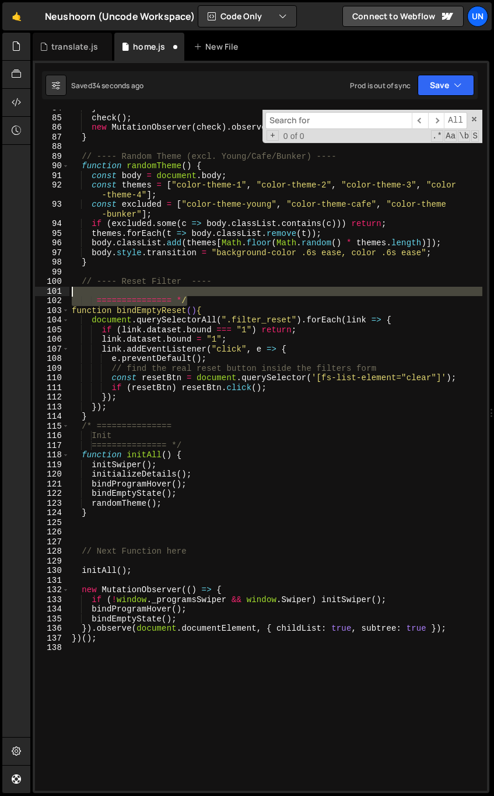
drag, startPoint x: 199, startPoint y: 301, endPoint x: 21, endPoint y: 295, distance: 178.2
click at [22, 295] on div "Hold on a sec... Are you certain you wish to leave this page? Any changes you'v…" at bounding box center [247, 398] width 494 height 796
type textarea "=============== */"
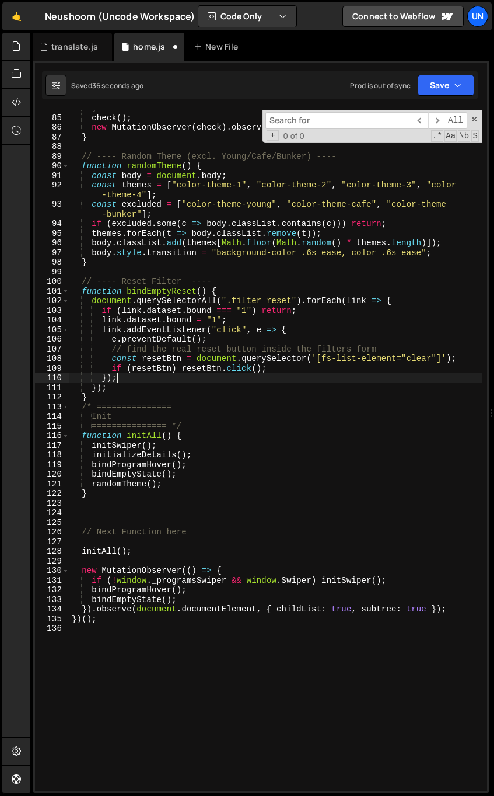
click at [130, 382] on div "} check ( ) ; new MutationObserver ( check ) . observe ( list , { childList : t…" at bounding box center [275, 453] width 413 height 700
type textarea "});"
click at [166, 504] on div "} check ( ) ; new MutationObserver ( check ) . observe ( list , { childList : t…" at bounding box center [275, 453] width 413 height 700
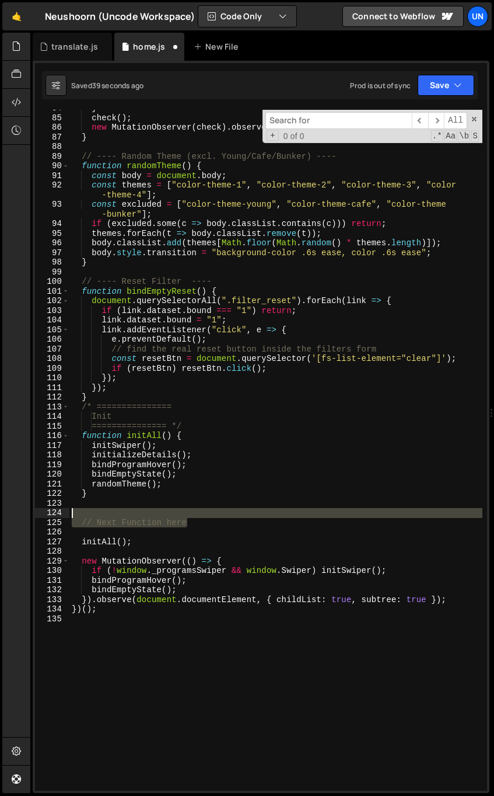
drag, startPoint x: 90, startPoint y: 512, endPoint x: 50, endPoint y: 510, distance: 40.3
click at [51, 511] on div "} 84 85 86 87 88 89 90 91 92 93 94 95 96 97 98 99 100 101 102 103 104 105 106 1…" at bounding box center [261, 450] width 452 height 681
type textarea "// Next Function here"
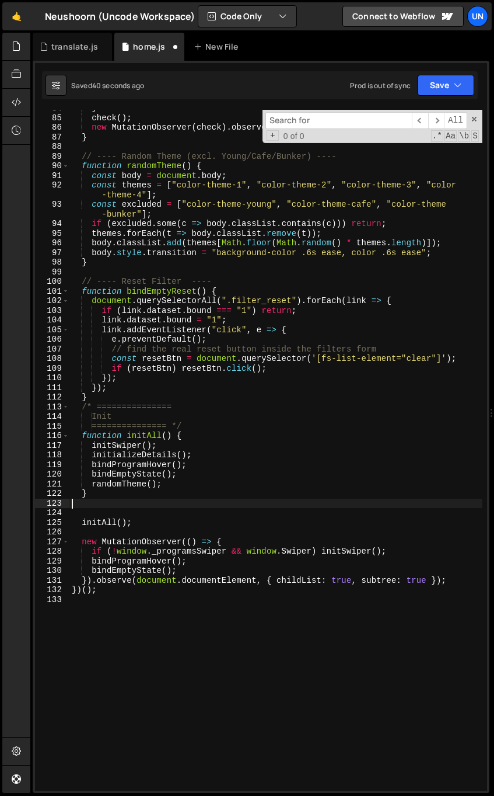
type textarea "}"
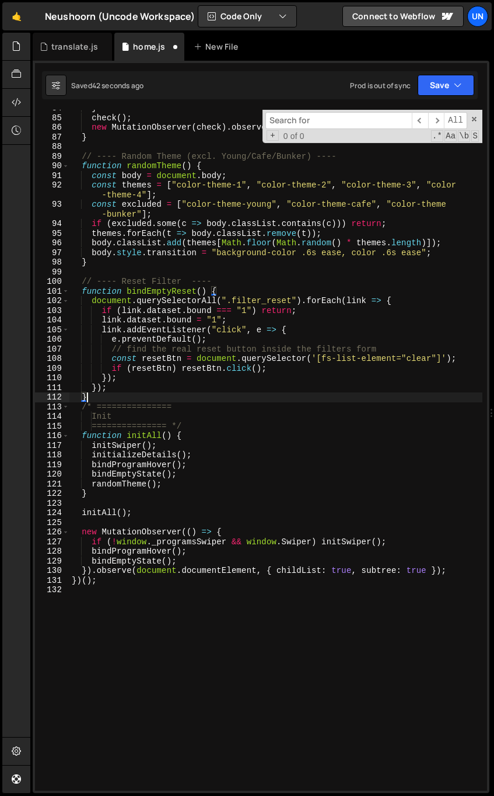
click at [145, 401] on div "} check ( ) ; new MutationObserver ( check ) . observe ( list , { childList : t…" at bounding box center [275, 453] width 413 height 700
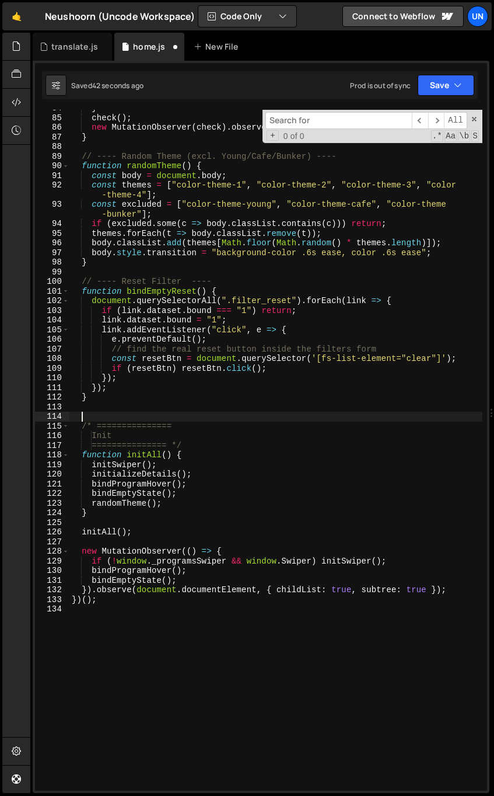
paste textarea "// Next Function here"
type textarea "// Next Function here"
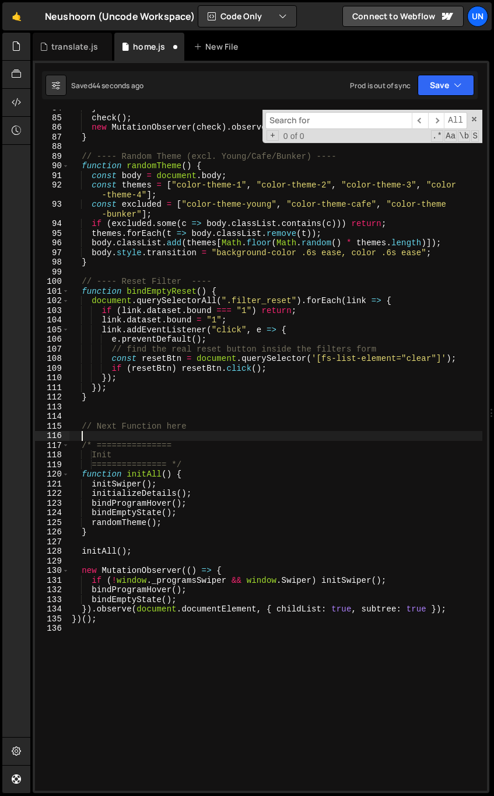
type textarea "// Next Function here"
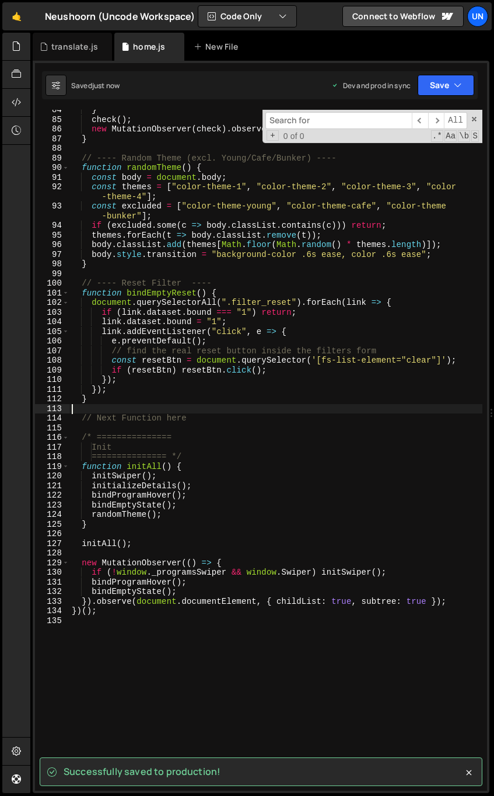
scroll to position [756, 0]
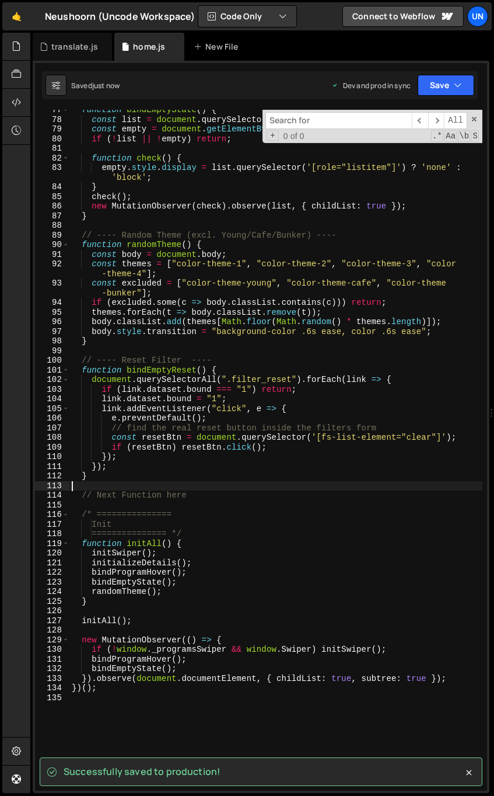
click at [179, 284] on div "function bindEmptyState ( ) { const list = document . querySelector ( '[fs-list…" at bounding box center [275, 455] width 413 height 700
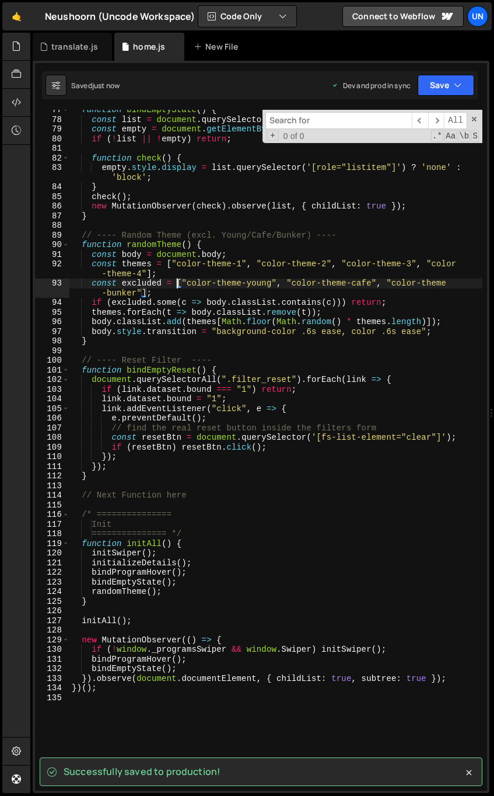
click at [168, 291] on div "function bindEmptyState ( ) { const list = document . querySelector ( '[fs-list…" at bounding box center [275, 455] width 413 height 700
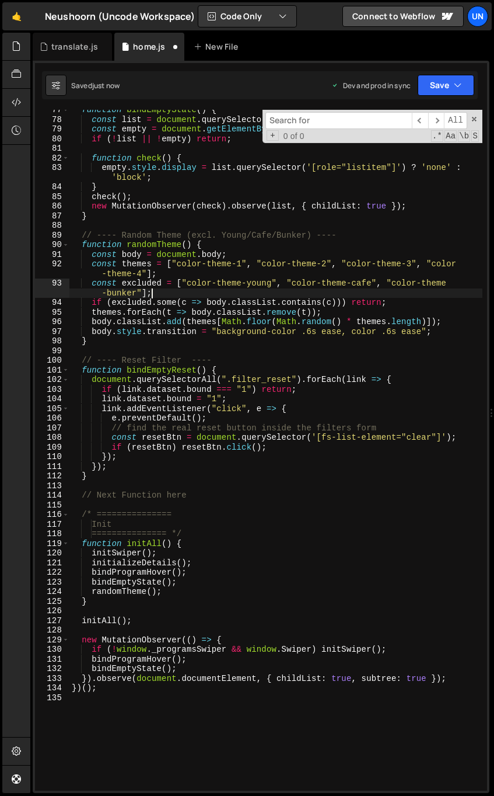
scroll to position [0, 29]
click at [222, 297] on div "function bindEmptyState ( ) { const list = document . querySelector ( '[fs-list…" at bounding box center [275, 455] width 413 height 700
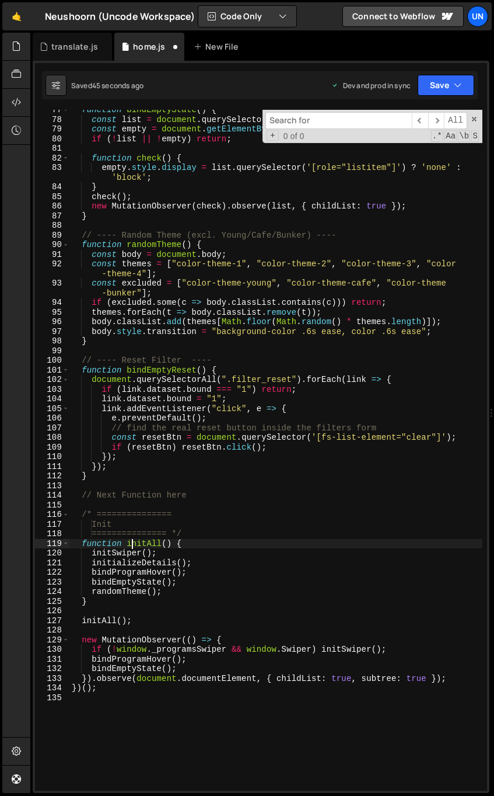
click at [134, 539] on div "function bindEmptyState ( ) { const list = document . querySelector ( '[fs-list…" at bounding box center [275, 455] width 413 height 700
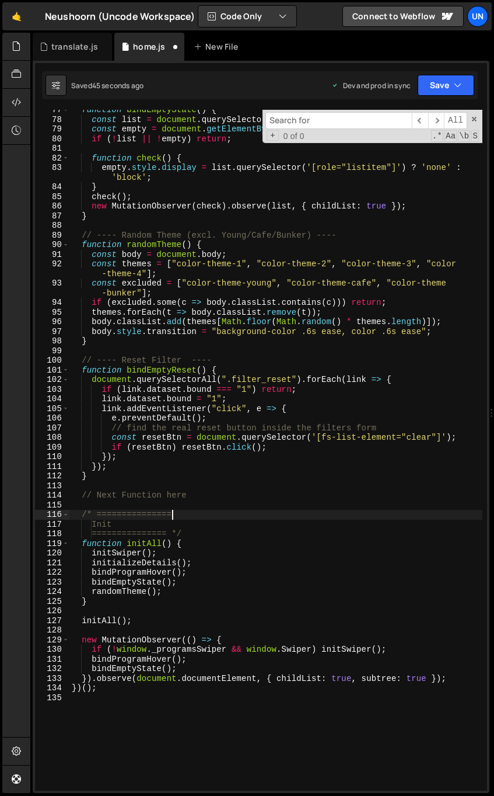
click at [172, 510] on div "function bindEmptyState ( ) { const list = document . querySelector ( '[fs-list…" at bounding box center [275, 455] width 413 height 700
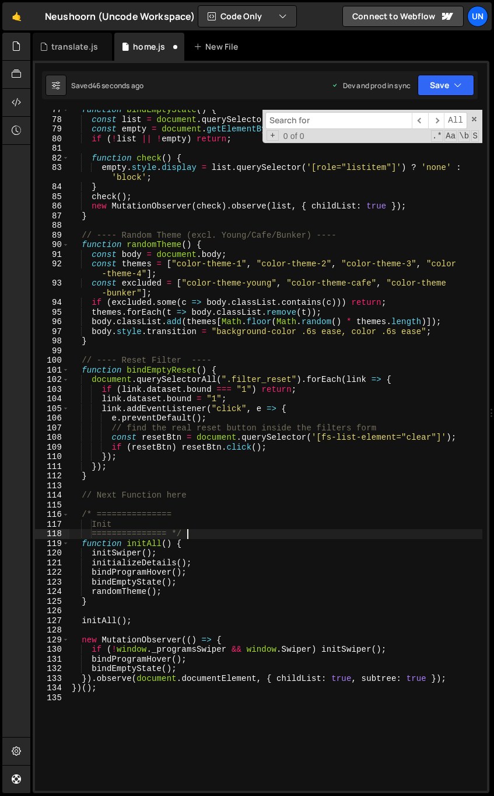
click at [187, 530] on div "function bindEmptyState ( ) { const list = document . querySelector ( '[fs-list…" at bounding box center [275, 455] width 413 height 700
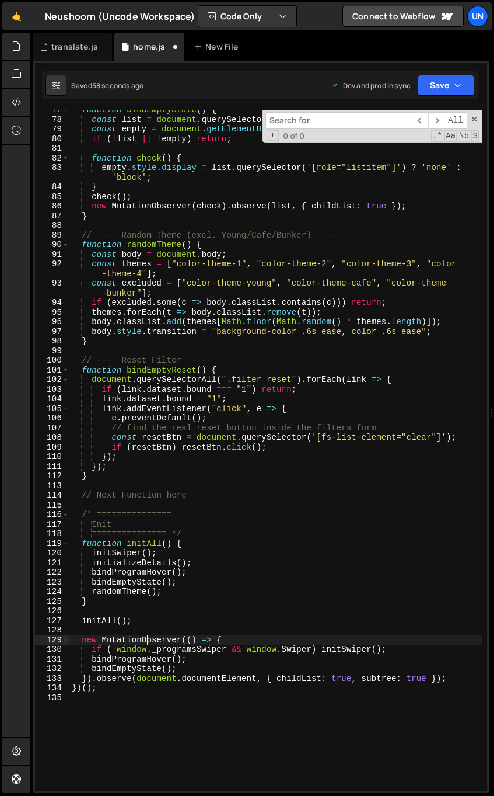
click at [146, 638] on div "function bindEmptyState ( ) { const list = document . querySelector ( '[fs-list…" at bounding box center [275, 455] width 413 height 700
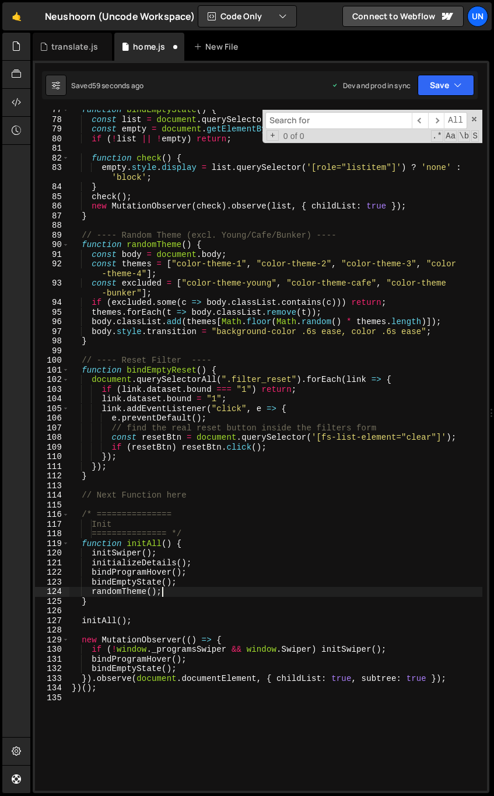
click at [182, 593] on div "function bindEmptyState ( ) { const list = document . querySelector ( '[fs-list…" at bounding box center [275, 455] width 413 height 700
type textarea "randomTheme();"
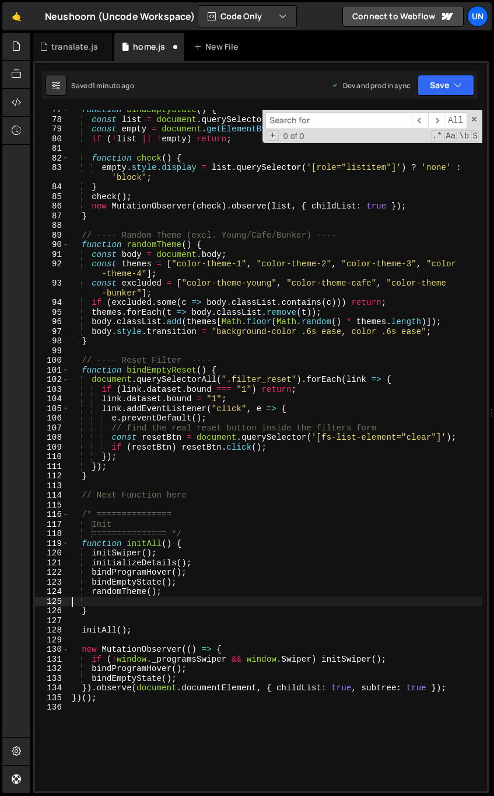
paste textarea "bindEmptyReset(); // <--- added"
click at [82, 601] on div "function bindEmptyState ( ) { const list = document . querySelector ( '[fs-list…" at bounding box center [275, 455] width 413 height 700
drag, startPoint x: 265, startPoint y: 605, endPoint x: 190, endPoint y: 604, distance: 75.3
click at [190, 604] on div "function bindEmptyState ( ) { const list = document . querySelector ( '[fs-list…" at bounding box center [275, 455] width 413 height 700
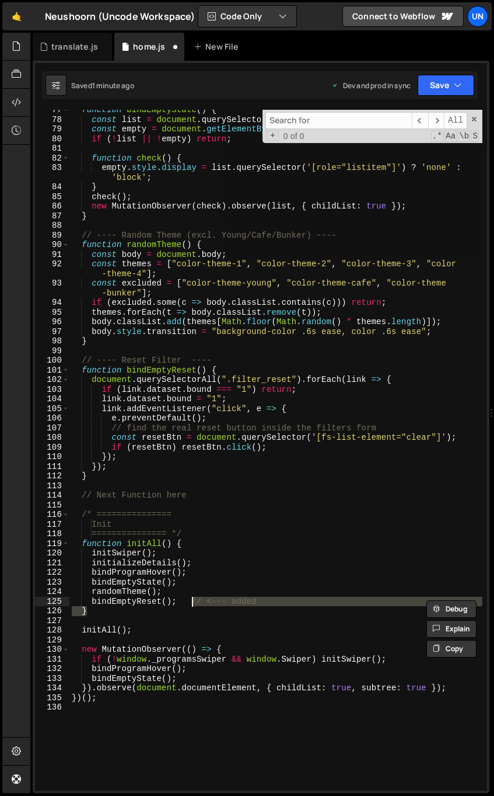
click at [255, 604] on div "function bindEmptyState ( ) { const list = document . querySelector ( '[fs-list…" at bounding box center [275, 450] width 413 height 681
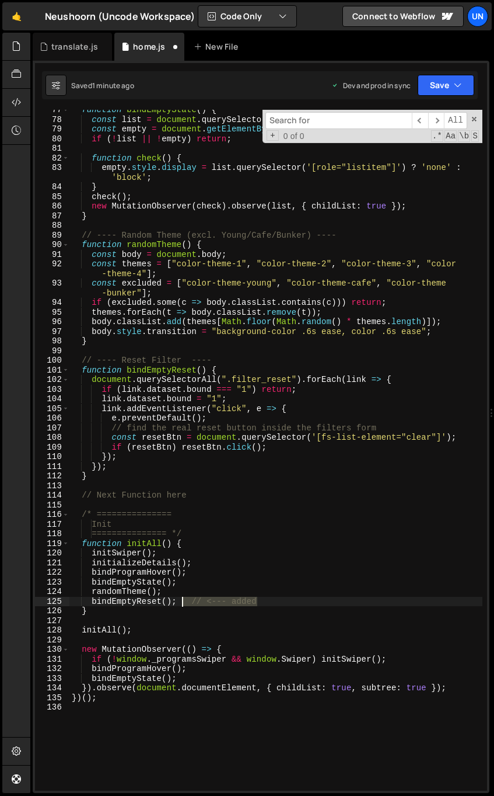
drag, startPoint x: 201, startPoint y: 600, endPoint x: 190, endPoint y: 605, distance: 12.6
click at [182, 601] on div "function bindEmptyState ( ) { const list = document . querySelector ( '[fs-list…" at bounding box center [275, 455] width 413 height 700
click at [274, 584] on div "function bindEmptyState ( ) { const list = document . querySelector ( '[fs-list…" at bounding box center [275, 455] width 413 height 700
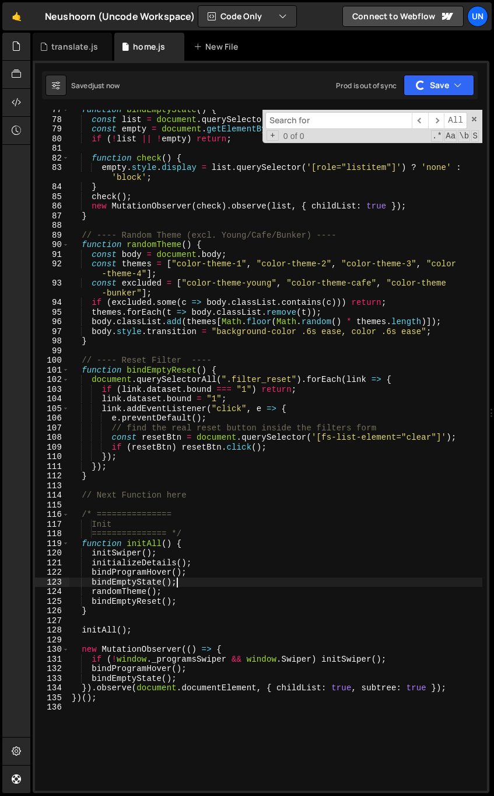
click at [236, 531] on div "function bindEmptyState ( ) { const list = document . querySelector ( '[fs-list…" at bounding box center [275, 455] width 413 height 700
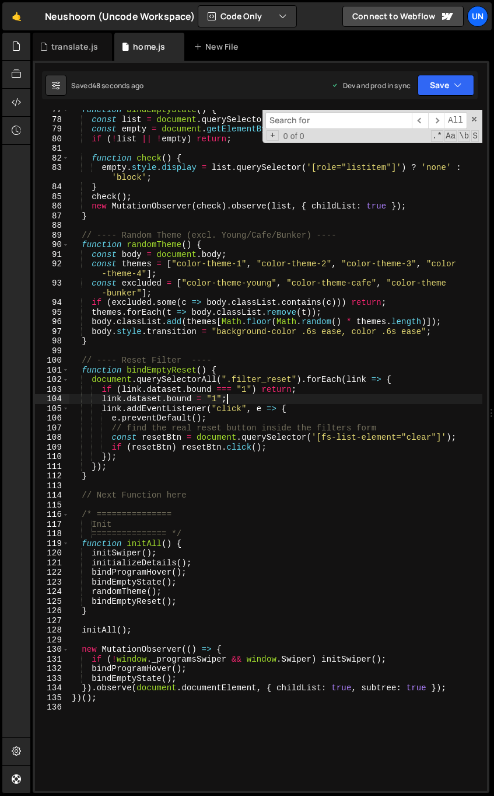
click at [257, 395] on div "function bindEmptyState ( ) { const list = document . querySelector ( '[fs-list…" at bounding box center [275, 455] width 413 height 700
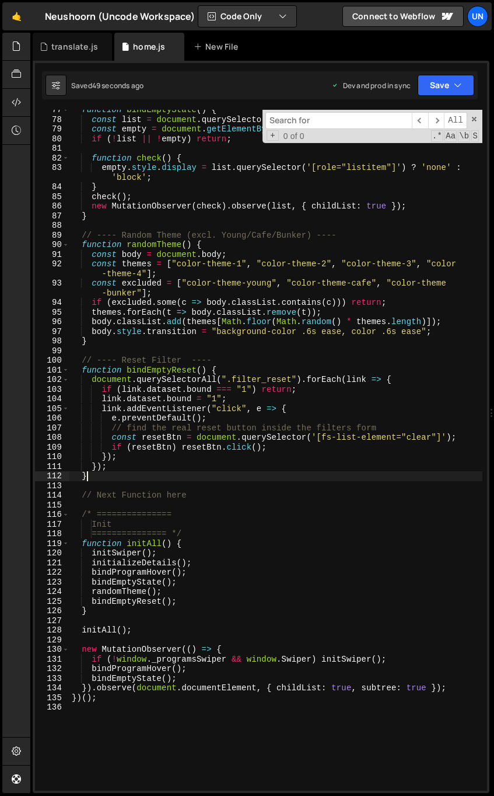
click at [208, 475] on div "function bindEmptyState ( ) { const list = document . querySelector ( '[fs-list…" at bounding box center [275, 455] width 413 height 700
type textarea "}"
